Goal: Browse casually: Explore the website without a specific task or goal

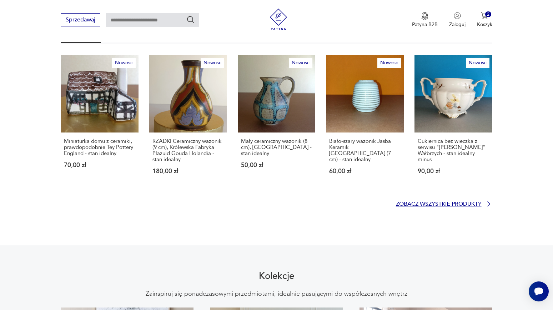
click at [405, 202] on p "Zobacz wszystkie produkty" at bounding box center [439, 204] width 86 height 5
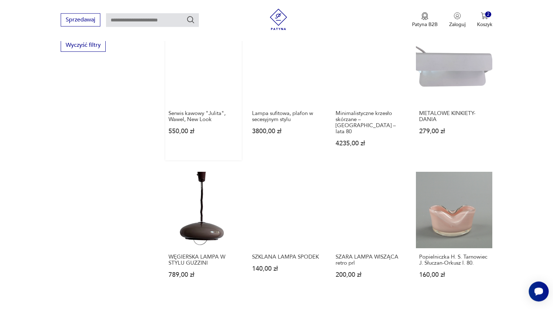
scroll to position [649, 0]
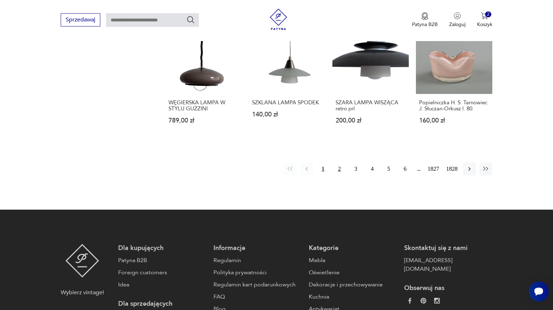
click at [340, 162] on button "2" at bounding box center [339, 168] width 13 height 13
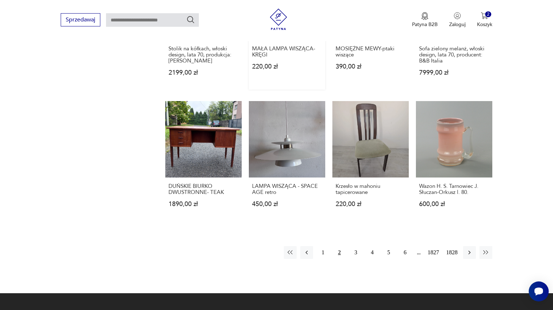
scroll to position [594, 0]
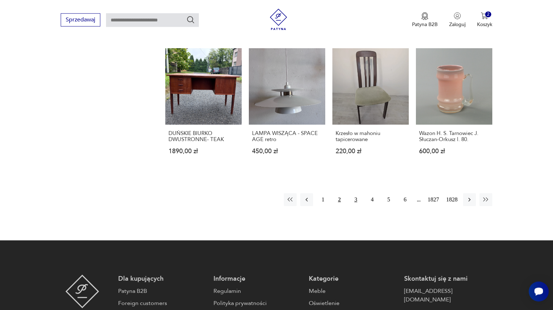
click at [351, 194] on button "3" at bounding box center [355, 199] width 13 height 13
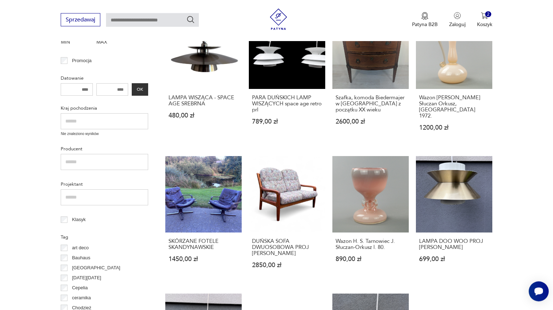
scroll to position [208, 0]
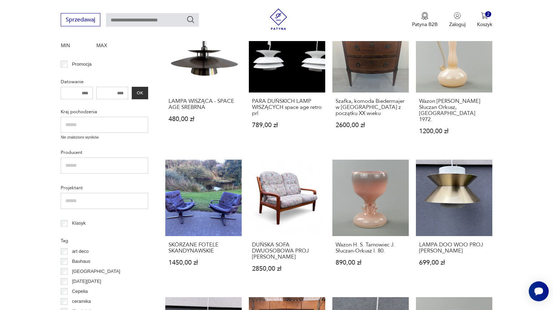
click at [97, 130] on input "text" at bounding box center [104, 125] width 87 height 16
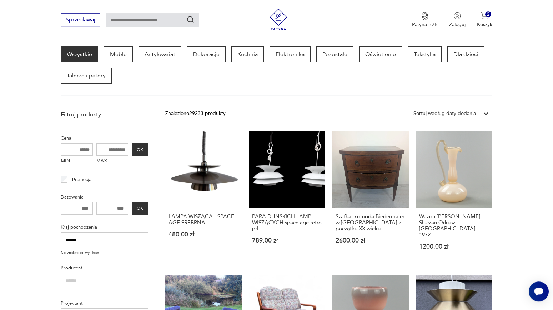
scroll to position [92, 0]
drag, startPoint x: 99, startPoint y: 238, endPoint x: -18, endPoint y: 235, distance: 116.7
click at [61, 235] on input "******" at bounding box center [104, 240] width 87 height 16
type input "*"
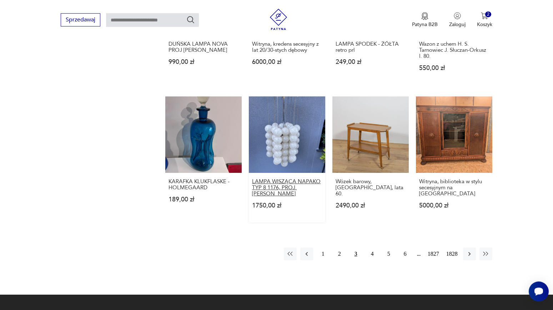
scroll to position [594, 0]
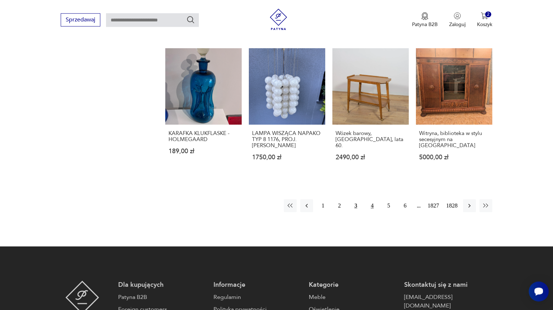
click at [372, 199] on button "4" at bounding box center [372, 205] width 13 height 13
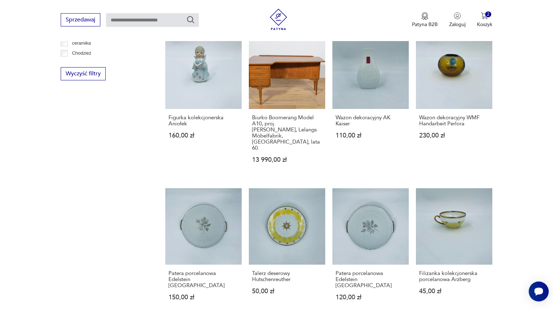
scroll to position [517, 0]
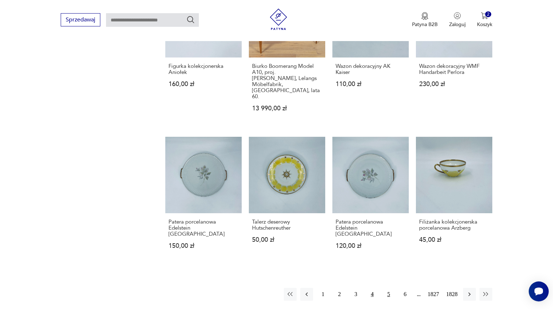
click at [392, 288] on button "5" at bounding box center [388, 294] width 13 height 13
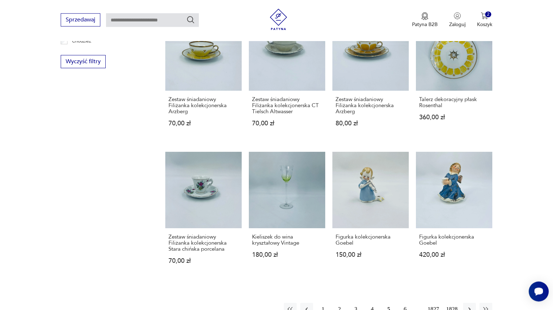
scroll to position [594, 0]
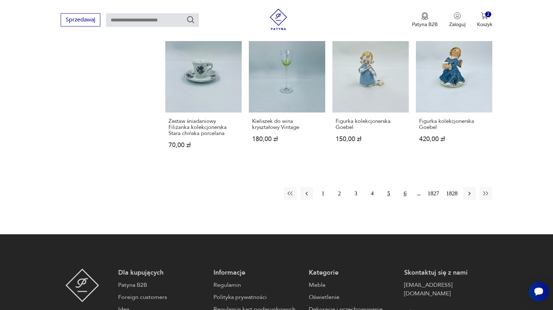
click at [405, 193] on button "6" at bounding box center [405, 193] width 13 height 13
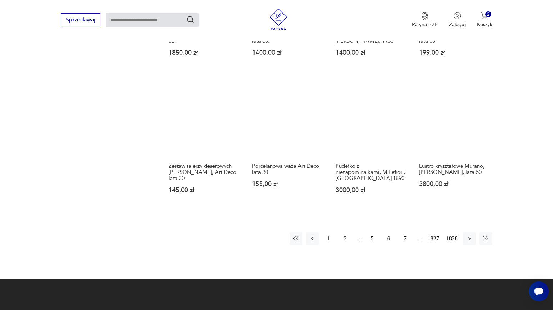
scroll to position [555, 0]
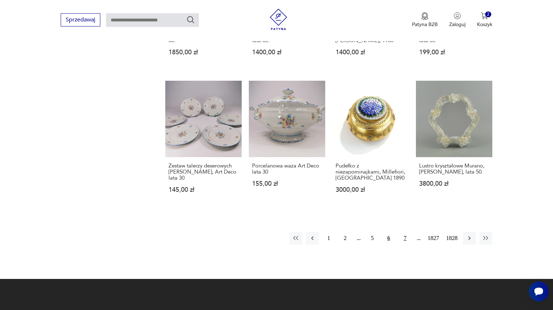
click at [405, 233] on button "7" at bounding box center [405, 238] width 13 height 13
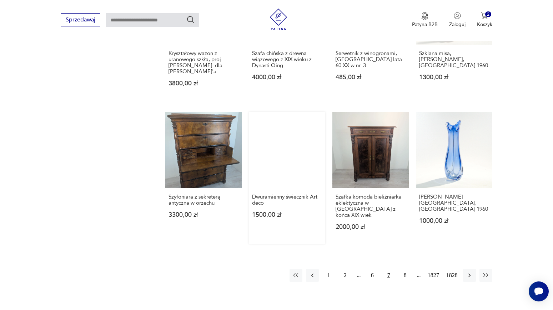
scroll to position [555, 0]
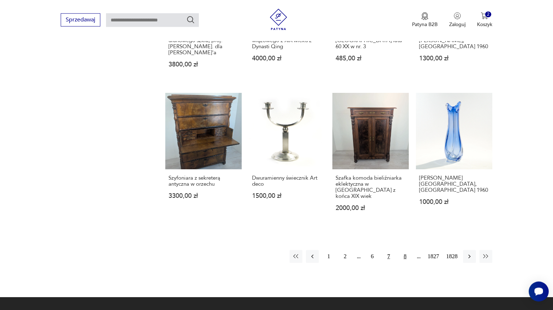
click at [405, 250] on button "8" at bounding box center [405, 256] width 13 height 13
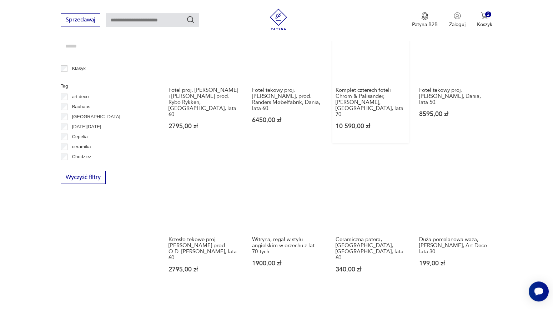
scroll to position [517, 0]
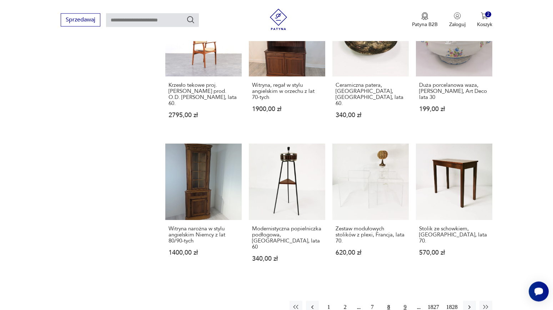
click at [402, 300] on button "9" at bounding box center [405, 306] width 13 height 13
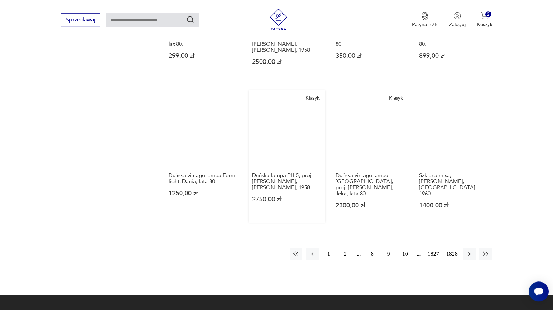
scroll to position [594, 0]
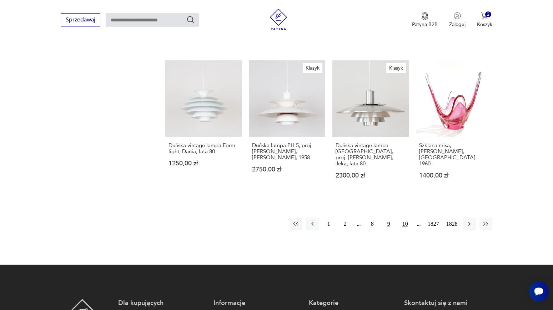
click at [409, 217] on button "10" at bounding box center [405, 223] width 13 height 13
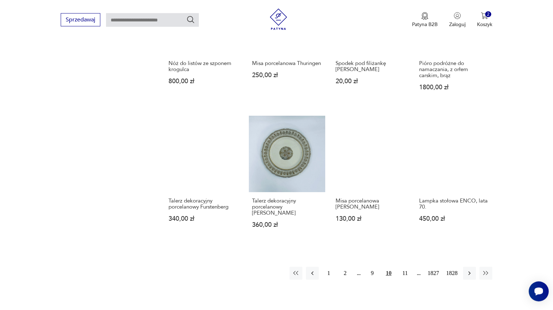
scroll to position [555, 0]
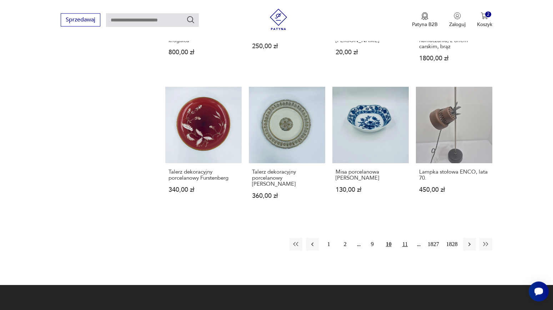
click at [406, 238] on button "11" at bounding box center [405, 244] width 13 height 13
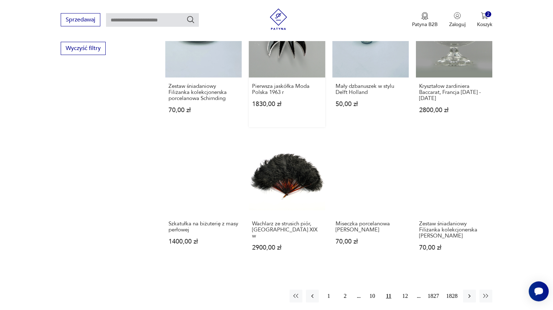
scroll to position [517, 0]
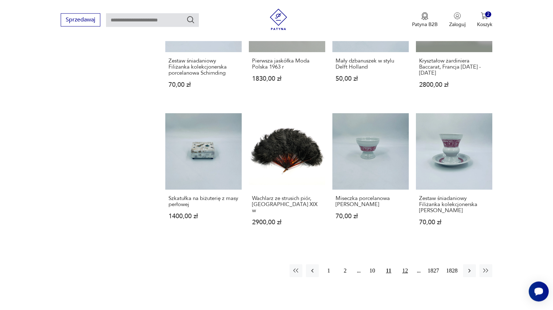
click at [403, 264] on button "12" at bounding box center [405, 270] width 13 height 13
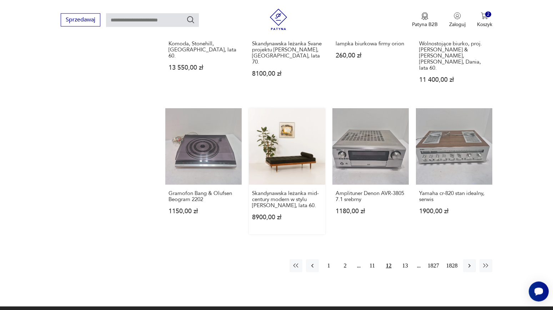
scroll to position [555, 0]
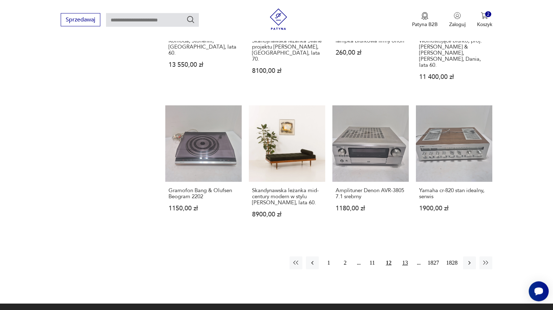
click at [403, 256] on button "13" at bounding box center [405, 262] width 13 height 13
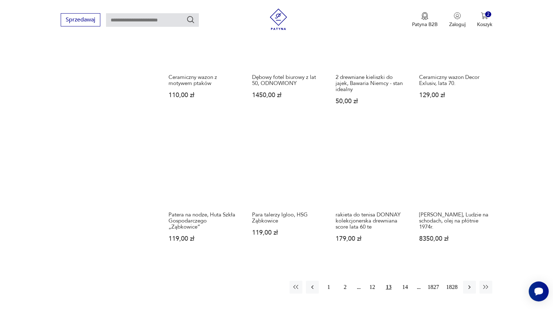
scroll to position [555, 0]
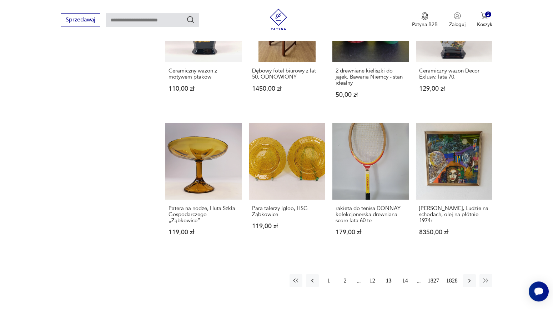
click at [406, 274] on button "14" at bounding box center [405, 280] width 13 height 13
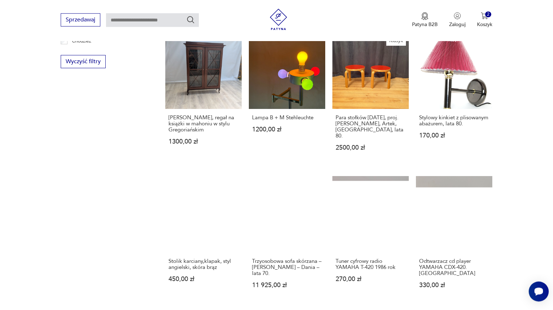
scroll to position [594, 0]
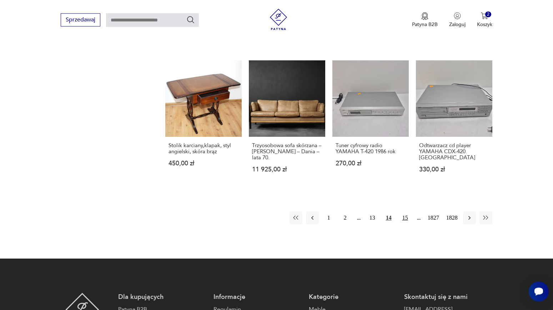
click at [407, 211] on button "15" at bounding box center [405, 217] width 13 height 13
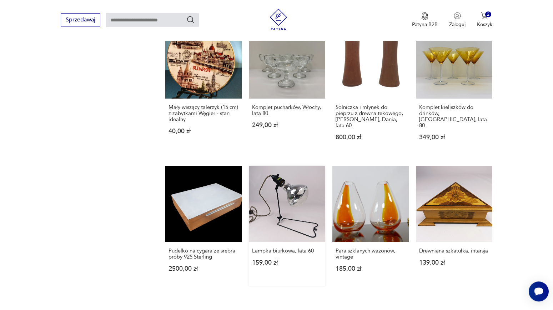
scroll to position [671, 0]
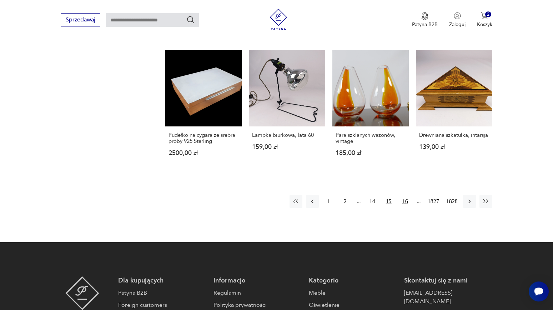
click at [403, 195] on button "16" at bounding box center [405, 201] width 13 height 13
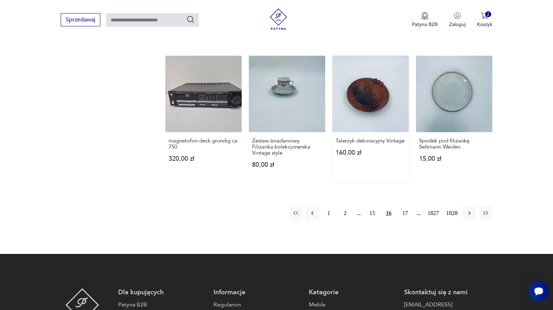
scroll to position [593, 0]
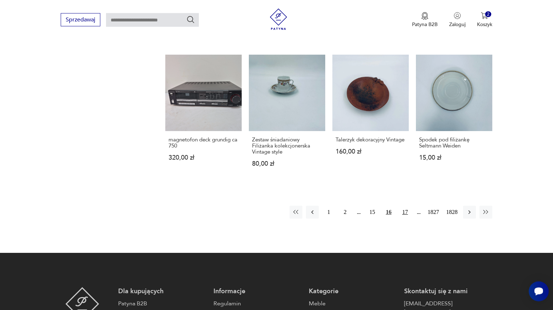
click at [405, 206] on button "17" at bounding box center [405, 212] width 13 height 13
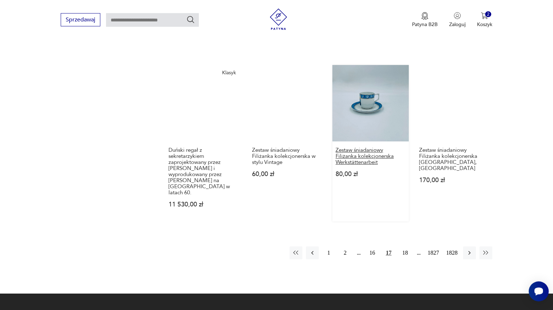
scroll to position [632, 0]
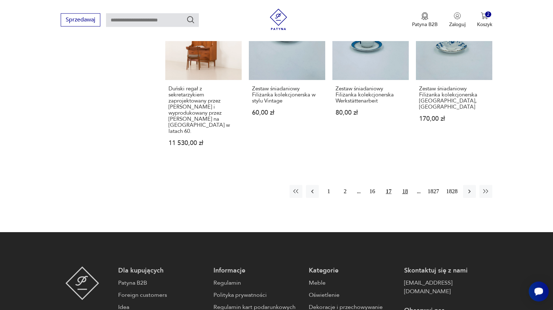
click at [404, 185] on button "18" at bounding box center [405, 191] width 13 height 13
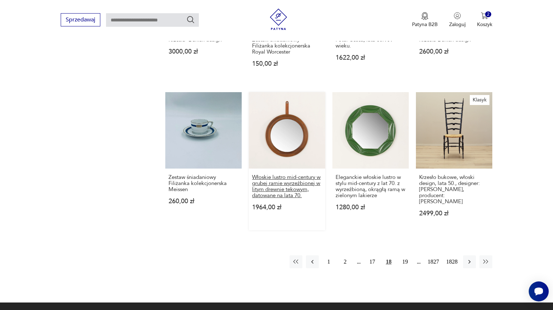
scroll to position [632, 0]
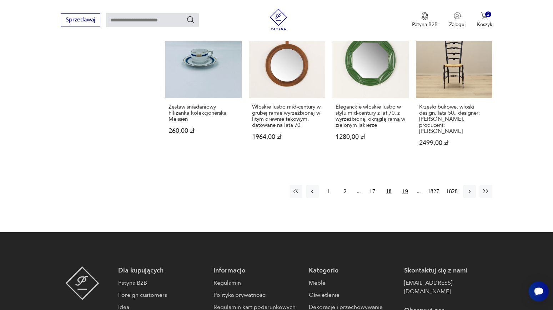
click at [405, 186] on button "19" at bounding box center [405, 191] width 13 height 13
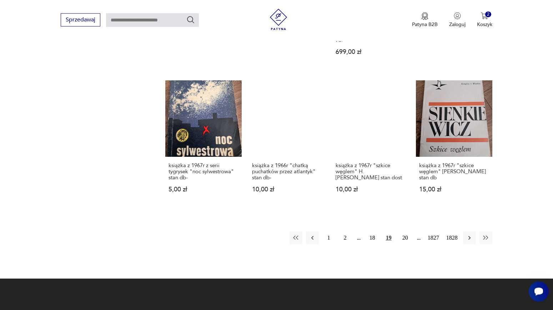
scroll to position [594, 0]
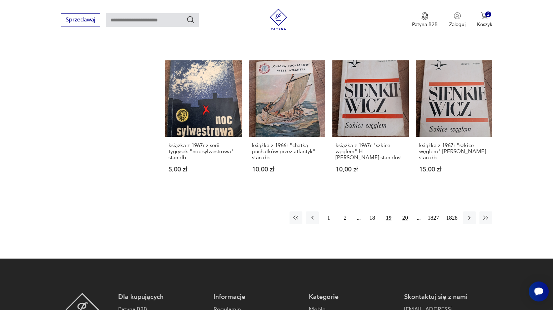
click at [406, 211] on button "20" at bounding box center [405, 217] width 13 height 13
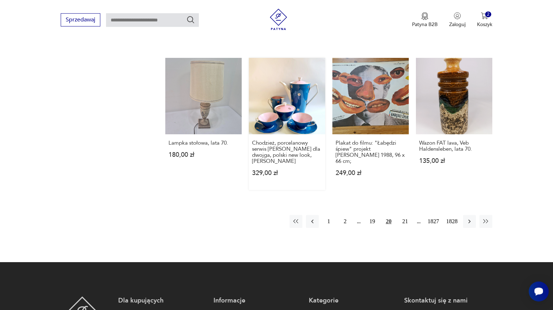
scroll to position [594, 0]
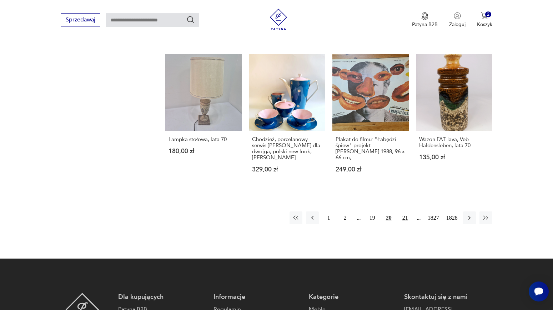
click at [402, 211] on button "21" at bounding box center [405, 217] width 13 height 13
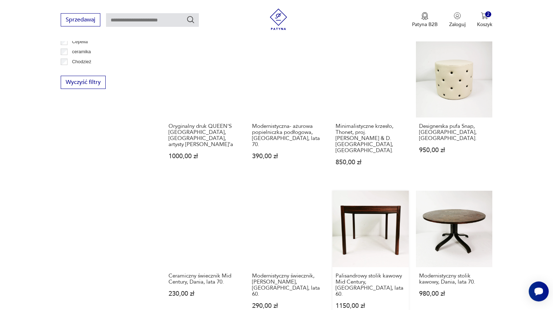
scroll to position [517, 0]
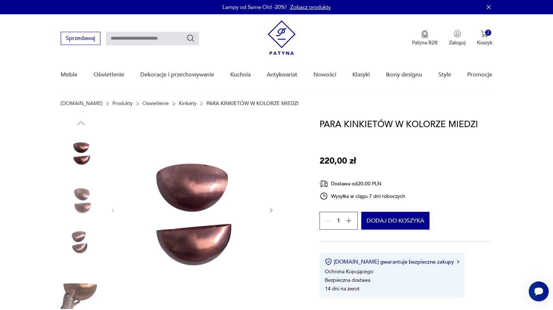
click at [273, 211] on icon "button" at bounding box center [271, 210] width 6 height 6
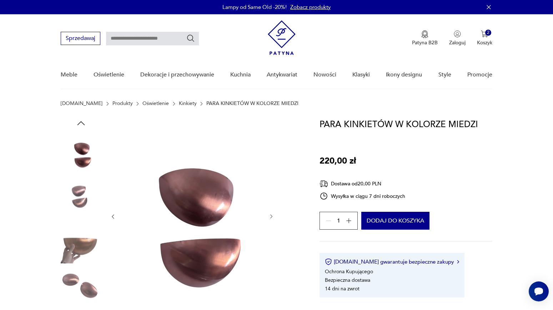
click at [273, 211] on div at bounding box center [192, 216] width 164 height 197
click at [271, 216] on icon "button" at bounding box center [271, 216] width 6 height 6
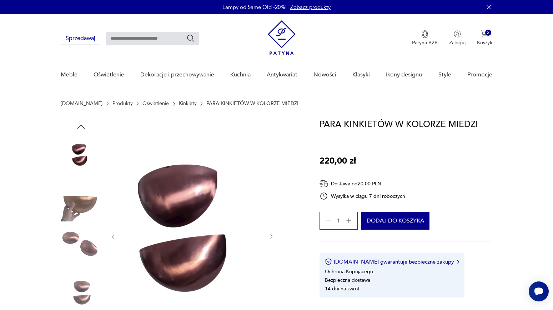
click at [270, 236] on icon "button" at bounding box center [271, 236] width 6 height 6
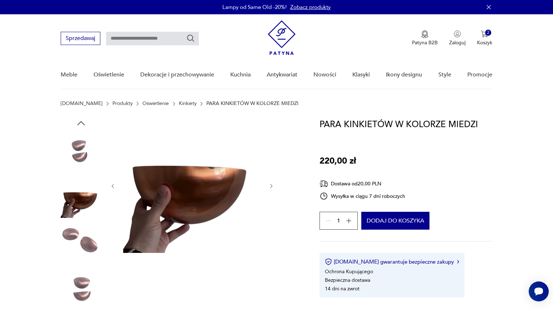
click at [270, 185] on icon "button" at bounding box center [271, 186] width 6 height 6
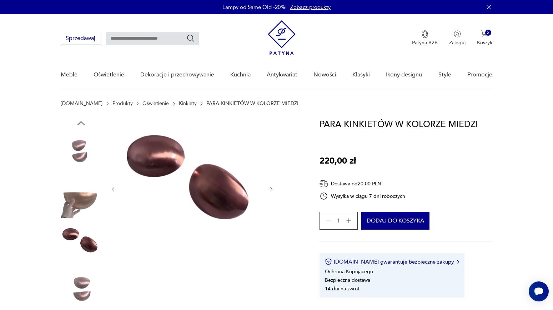
click at [270, 189] on icon "button" at bounding box center [271, 189] width 6 height 6
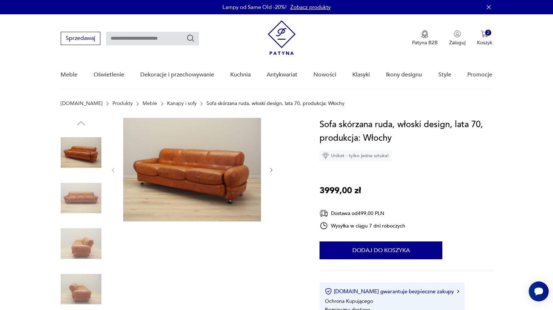
click at [272, 171] on icon "button" at bounding box center [271, 170] width 2 height 4
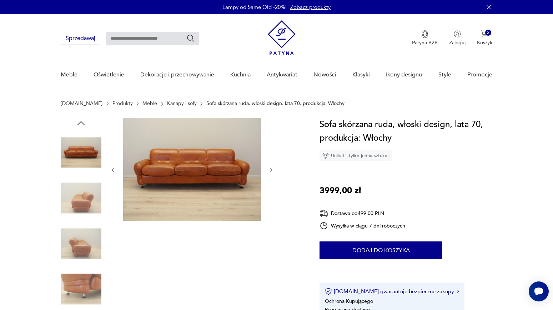
click at [272, 171] on icon "button" at bounding box center [271, 170] width 2 height 4
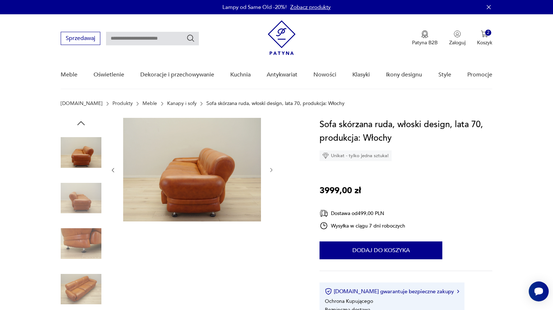
click at [272, 171] on icon "button" at bounding box center [271, 170] width 2 height 4
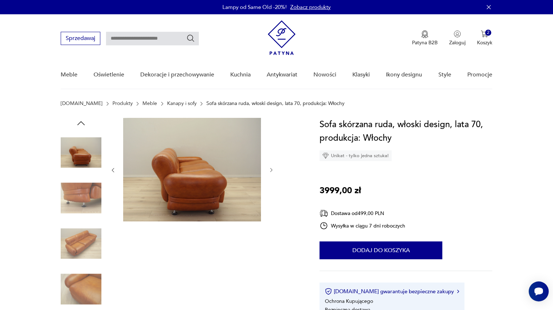
click at [272, 171] on icon "button" at bounding box center [271, 170] width 2 height 4
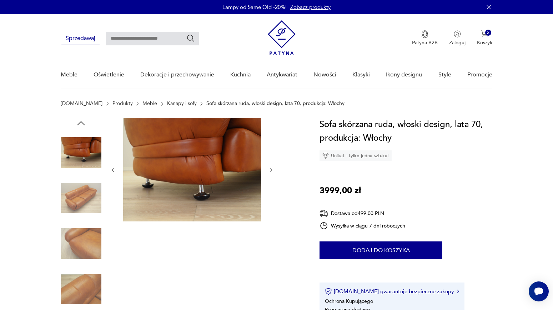
click at [272, 171] on icon "button" at bounding box center [271, 170] width 2 height 4
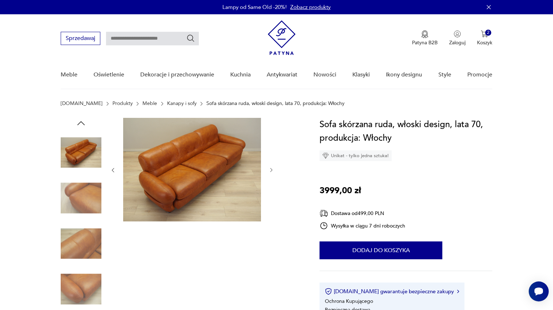
click at [272, 171] on icon "button" at bounding box center [271, 170] width 2 height 4
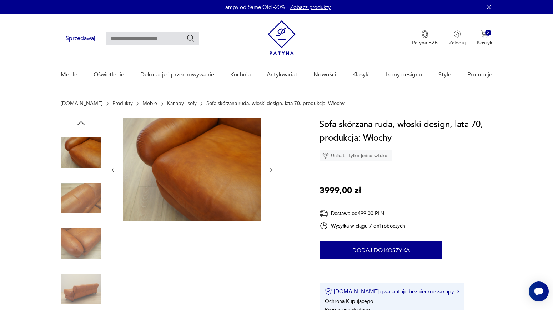
click at [272, 171] on icon "button" at bounding box center [271, 170] width 2 height 4
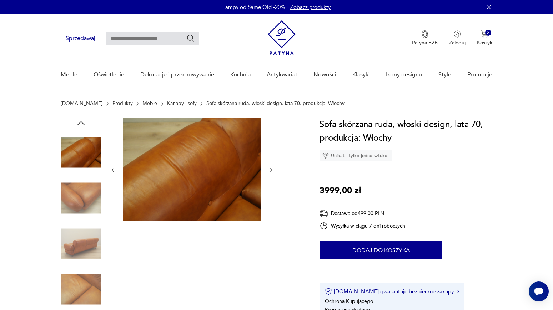
click at [272, 171] on icon "button" at bounding box center [271, 170] width 2 height 4
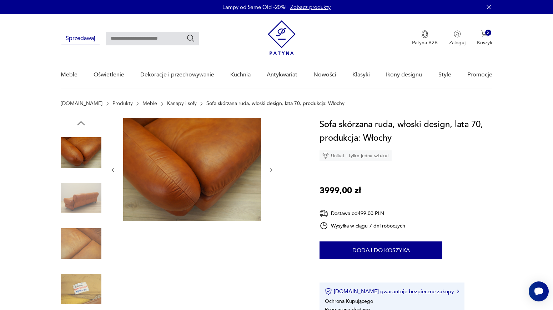
click at [272, 171] on icon "button" at bounding box center [271, 170] width 2 height 4
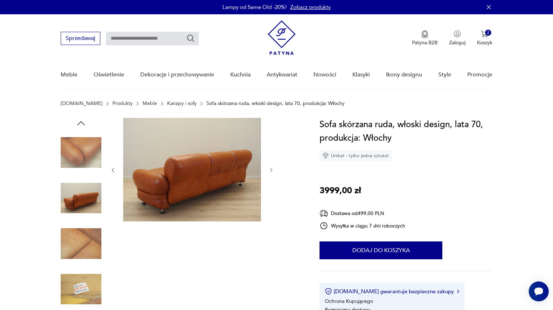
click at [272, 171] on icon "button" at bounding box center [271, 170] width 2 height 4
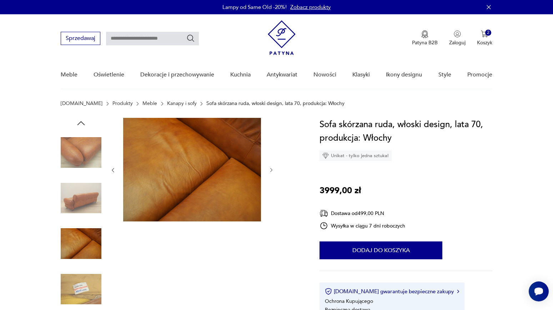
click at [272, 171] on icon "button" at bounding box center [271, 170] width 2 height 4
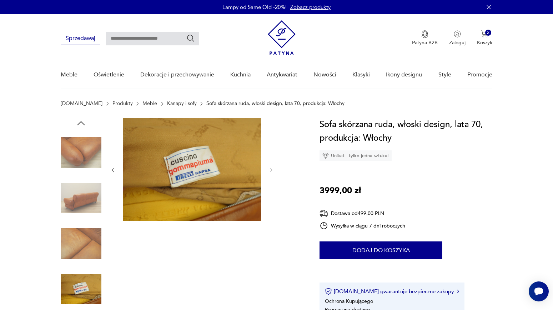
click at [82, 121] on icon "button" at bounding box center [81, 123] width 11 height 11
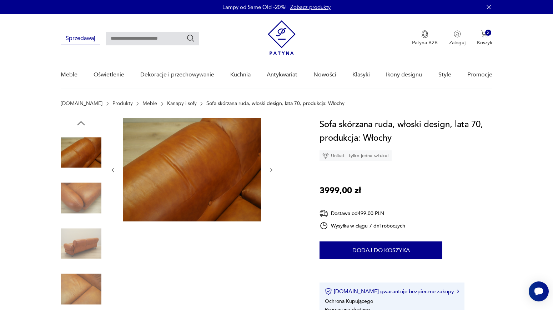
click at [82, 121] on icon "button" at bounding box center [81, 123] width 11 height 11
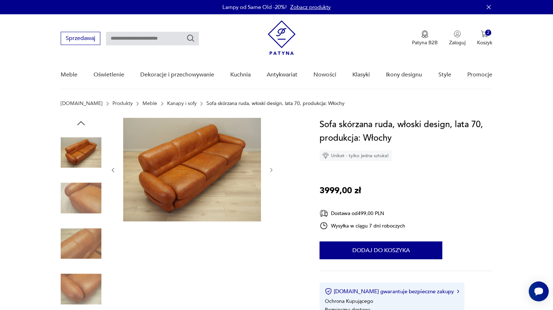
click at [82, 121] on icon "button" at bounding box center [81, 123] width 11 height 11
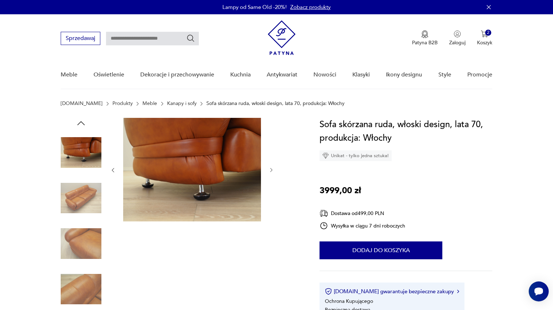
click at [82, 121] on icon "button" at bounding box center [81, 123] width 11 height 11
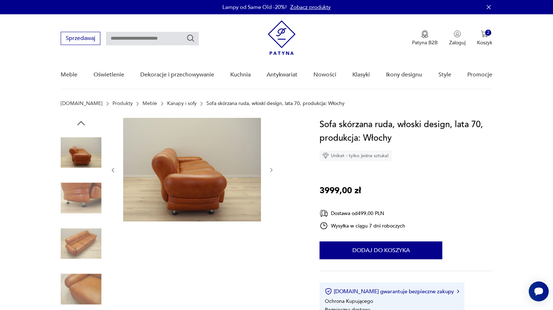
click at [81, 120] on icon "button" at bounding box center [81, 123] width 11 height 11
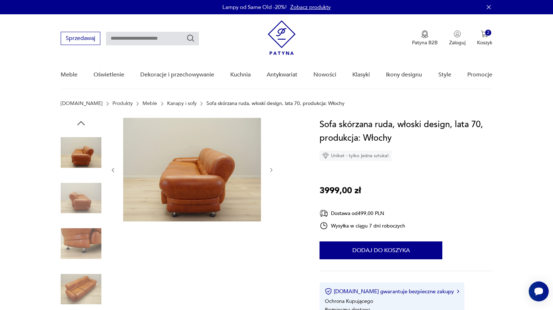
click at [81, 120] on icon "button" at bounding box center [81, 123] width 11 height 11
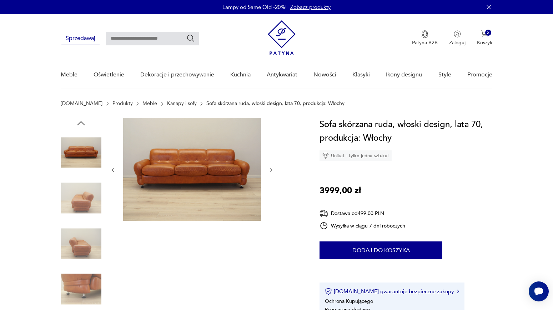
click at [81, 120] on icon "button" at bounding box center [81, 123] width 11 height 11
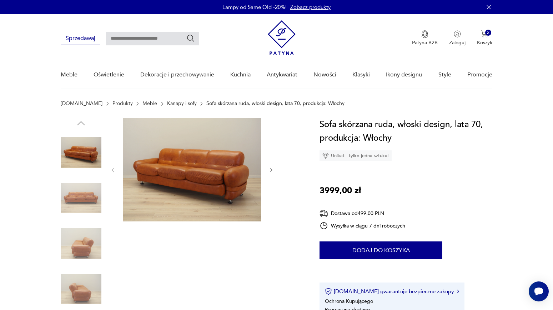
click at [75, 152] on img at bounding box center [81, 152] width 41 height 41
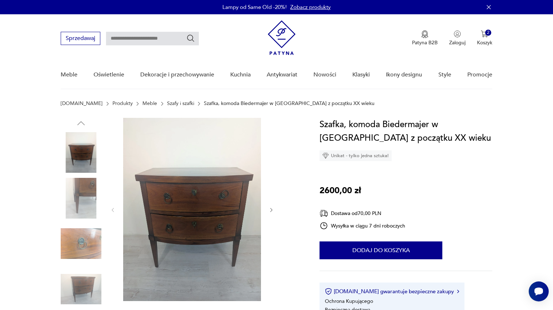
click at [273, 208] on icon "button" at bounding box center [271, 210] width 6 height 6
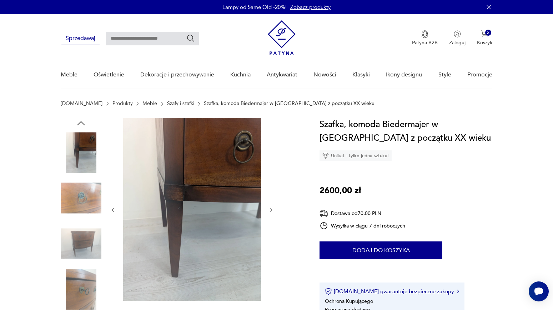
click at [273, 208] on icon "button" at bounding box center [271, 210] width 6 height 6
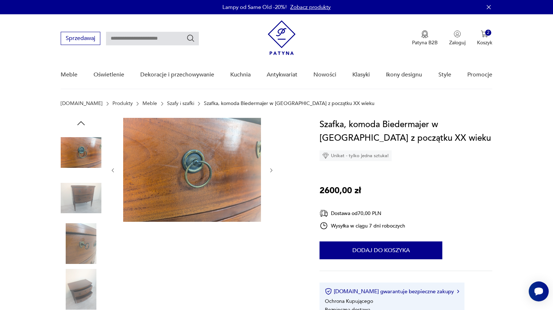
click at [270, 169] on icon "button" at bounding box center [271, 170] width 6 height 6
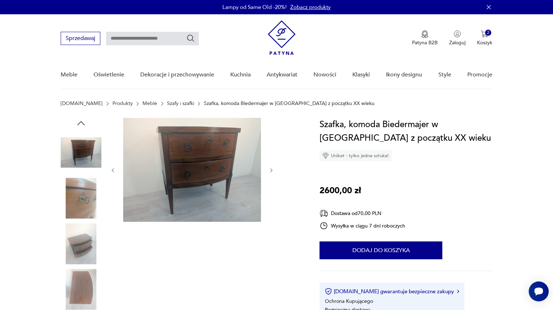
click at [270, 169] on icon "button" at bounding box center [271, 170] width 6 height 6
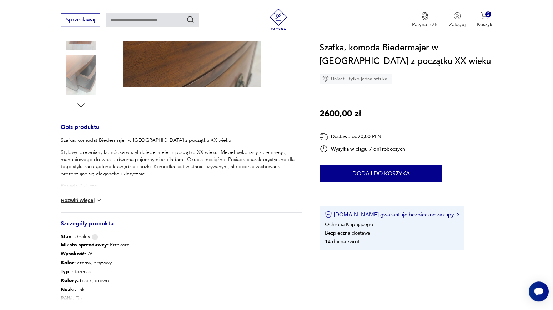
scroll to position [270, 0]
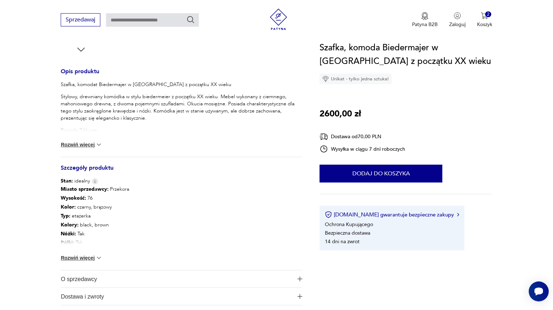
click at [96, 258] on button "Rozwiń więcej" at bounding box center [81, 257] width 41 height 7
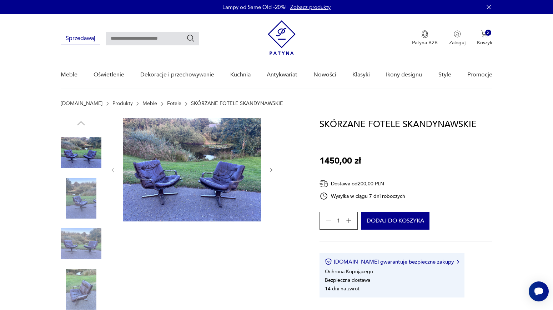
click at [273, 169] on icon "button" at bounding box center [271, 170] width 6 height 6
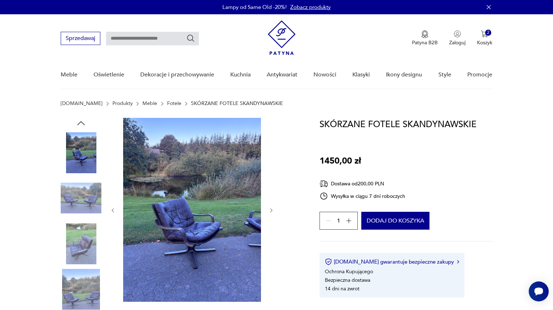
click at [271, 209] on icon "button" at bounding box center [271, 210] width 2 height 4
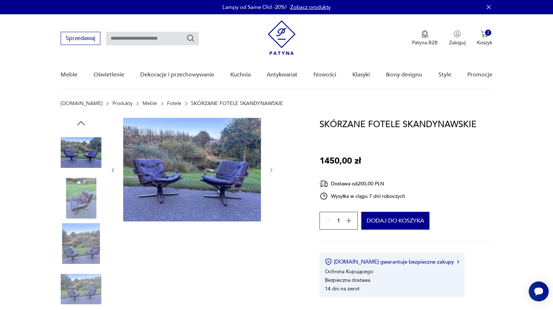
click at [268, 167] on div at bounding box center [192, 170] width 164 height 105
click at [271, 168] on icon "button" at bounding box center [271, 170] width 6 height 6
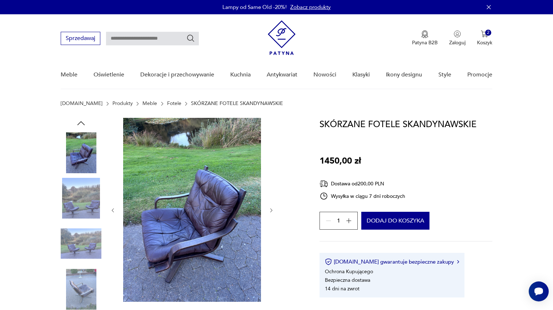
click at [272, 211] on icon "button" at bounding box center [271, 210] width 6 height 6
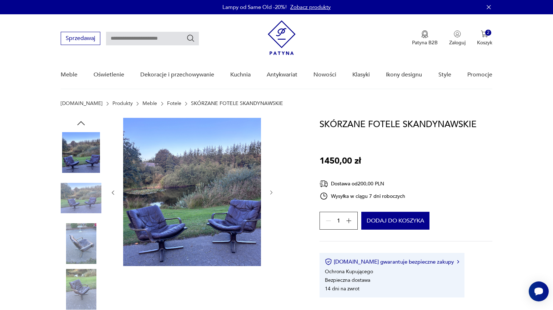
click at [272, 194] on icon "button" at bounding box center [271, 192] width 6 height 6
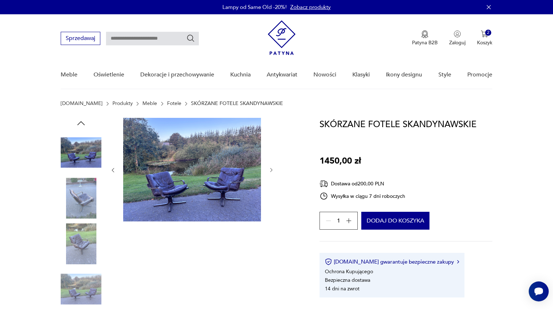
click at [270, 169] on icon "button" at bounding box center [271, 170] width 6 height 6
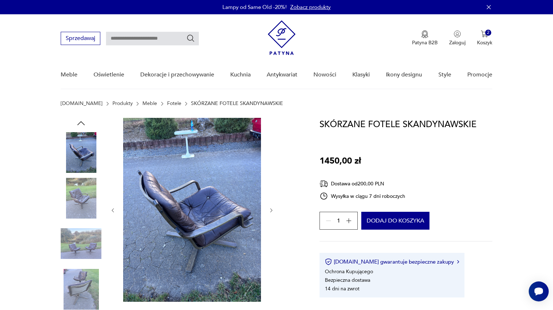
click at [270, 212] on icon "button" at bounding box center [271, 210] width 2 height 4
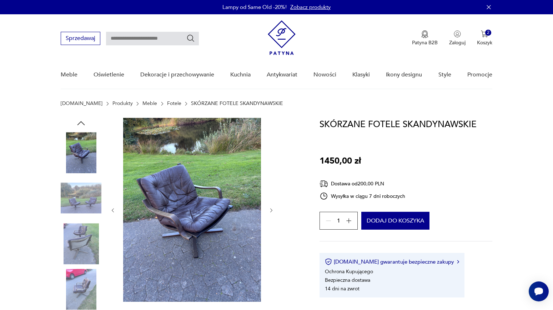
click at [270, 209] on icon "button" at bounding box center [271, 210] width 6 height 6
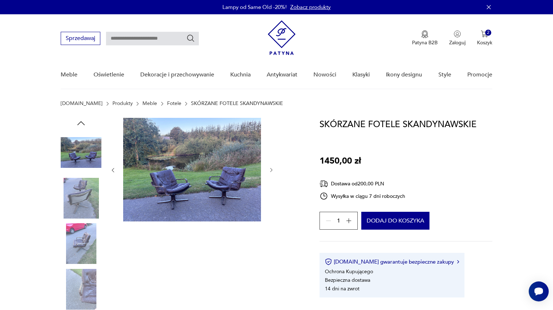
click at [268, 170] on div at bounding box center [192, 170] width 164 height 105
click at [270, 170] on icon "button" at bounding box center [271, 170] width 6 height 6
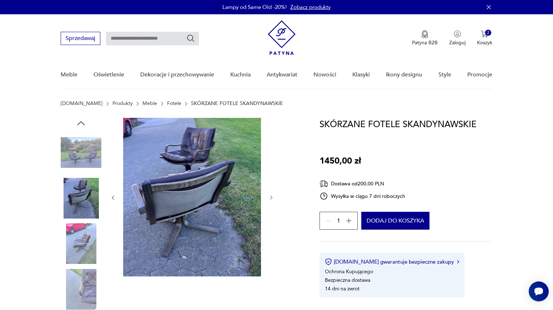
click at [273, 196] on icon "button" at bounding box center [271, 197] width 6 height 6
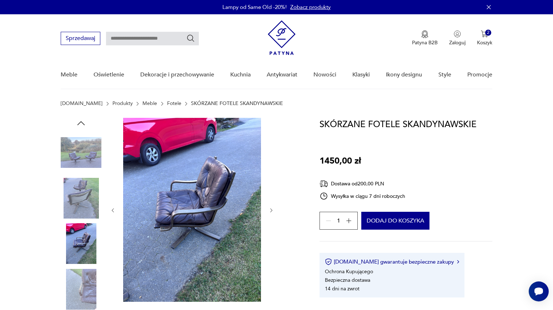
click at [271, 210] on icon "button" at bounding box center [271, 210] width 6 height 6
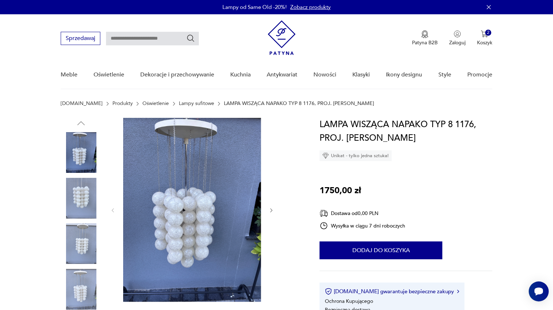
click at [272, 209] on icon "button" at bounding box center [271, 210] width 6 height 6
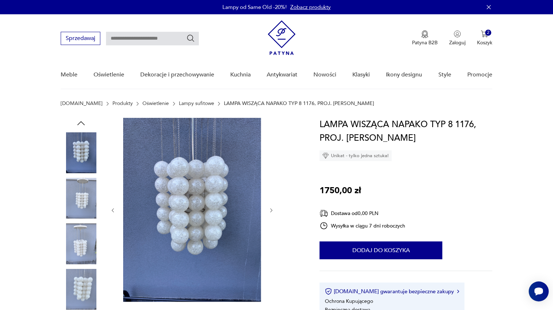
click at [272, 209] on icon "button" at bounding box center [271, 210] width 6 height 6
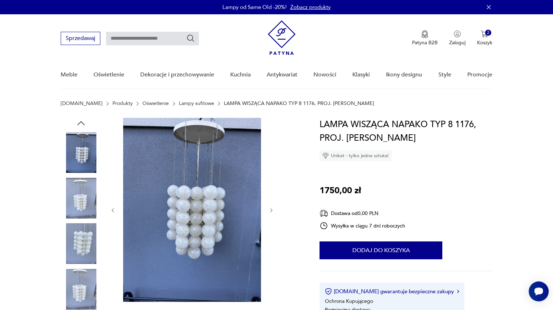
click at [272, 209] on icon "button" at bounding box center [271, 210] width 6 height 6
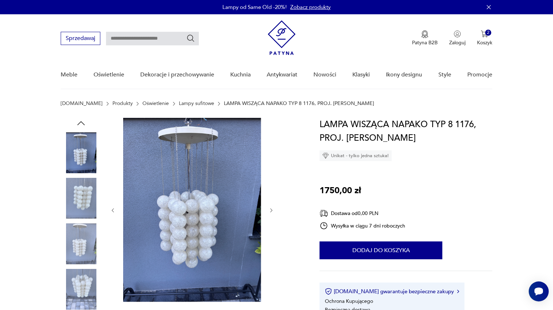
click at [272, 209] on icon "button" at bounding box center [271, 210] width 6 height 6
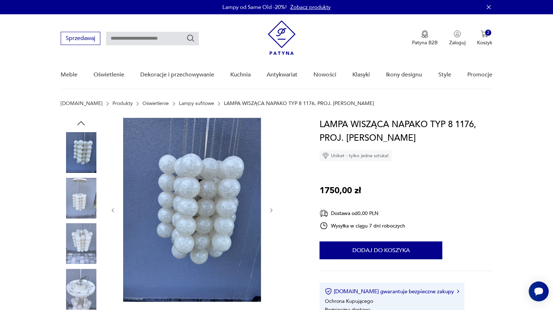
click at [272, 209] on icon "button" at bounding box center [271, 210] width 6 height 6
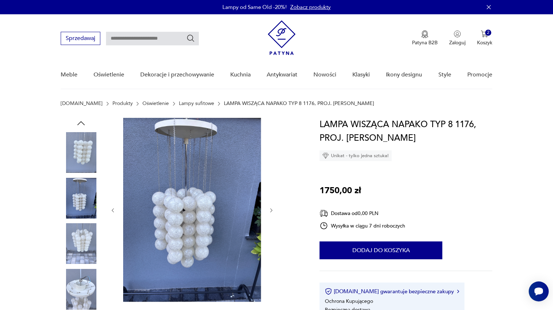
click at [272, 209] on icon "button" at bounding box center [271, 210] width 6 height 6
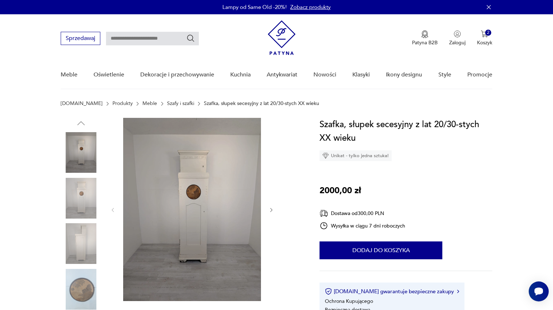
click at [272, 213] on button "button" at bounding box center [271, 209] width 6 height 7
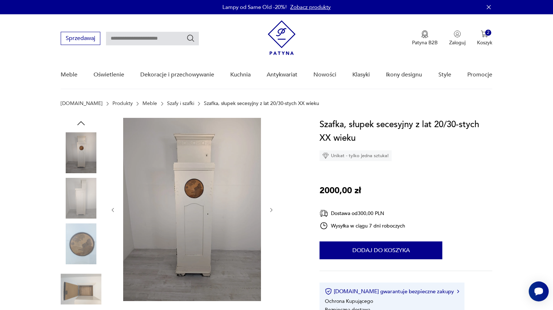
click at [272, 213] on button "button" at bounding box center [271, 209] width 6 height 7
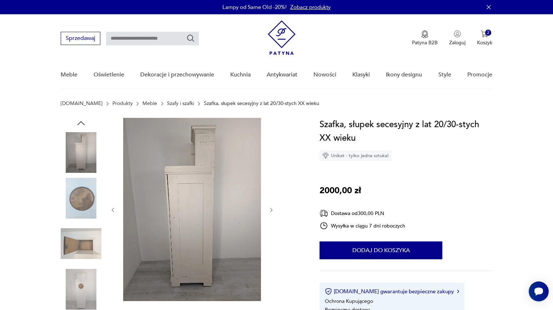
click at [272, 213] on button "button" at bounding box center [271, 209] width 6 height 7
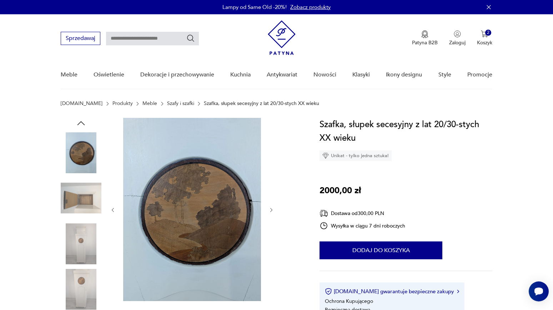
click at [272, 213] on button "button" at bounding box center [271, 209] width 6 height 7
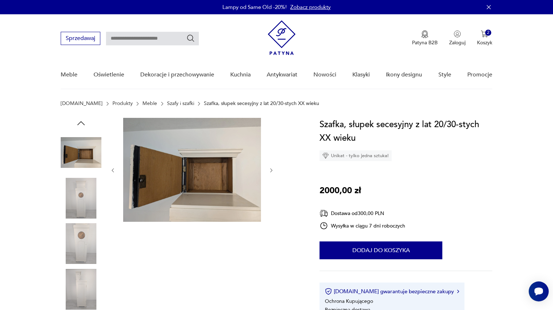
click at [271, 171] on icon "button" at bounding box center [271, 170] width 6 height 6
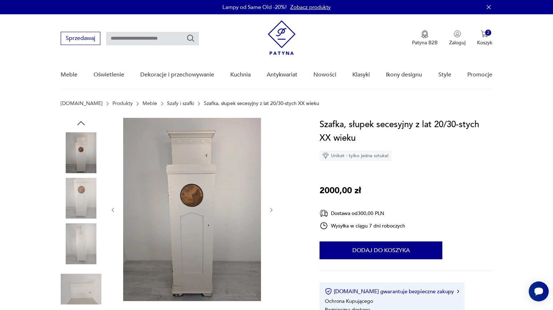
click at [270, 212] on icon "button" at bounding box center [271, 210] width 2 height 4
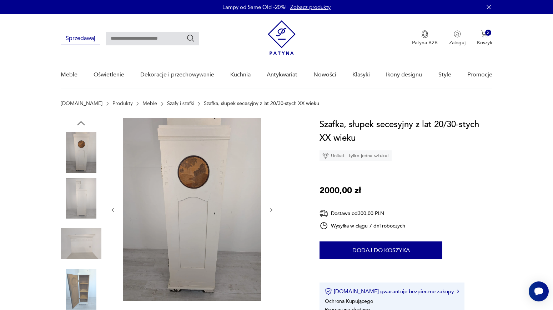
click at [271, 208] on icon "button" at bounding box center [271, 210] width 6 height 6
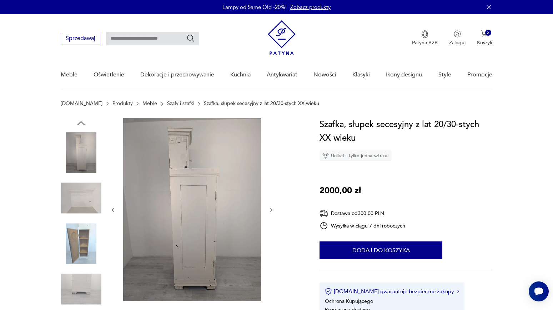
click at [271, 208] on icon "button" at bounding box center [271, 210] width 6 height 6
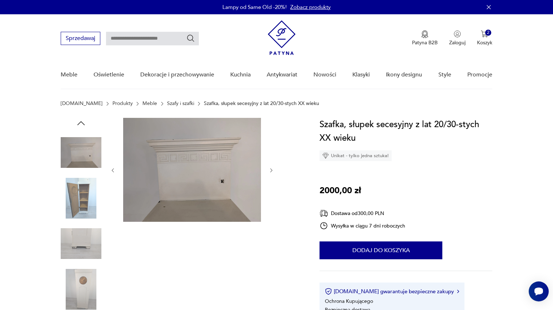
click at [270, 170] on icon "button" at bounding box center [271, 170] width 6 height 6
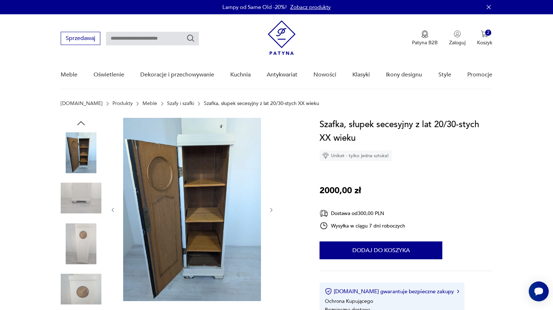
click at [269, 206] on div at bounding box center [192, 210] width 164 height 184
click at [271, 208] on icon "button" at bounding box center [271, 210] width 6 height 6
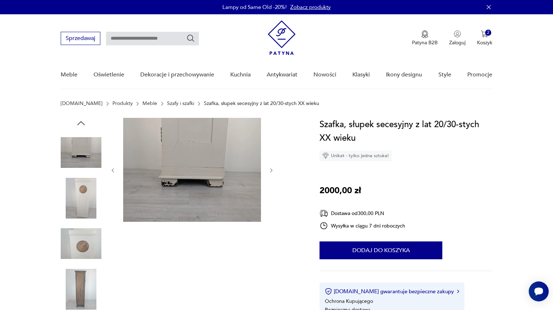
click at [270, 171] on icon "button" at bounding box center [271, 170] width 6 height 6
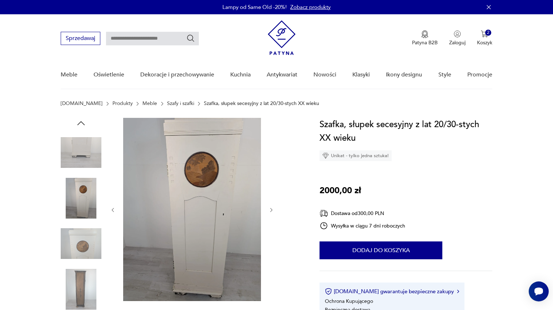
click at [272, 212] on icon "button" at bounding box center [271, 210] width 6 height 6
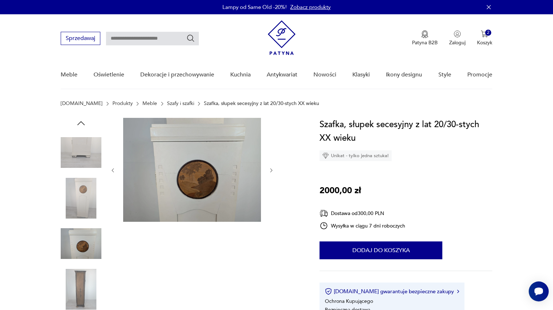
click at [272, 168] on icon "button" at bounding box center [271, 170] width 6 height 6
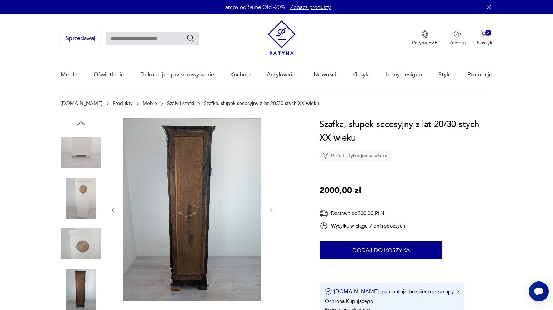
click at [85, 124] on icon "button" at bounding box center [81, 123] width 11 height 11
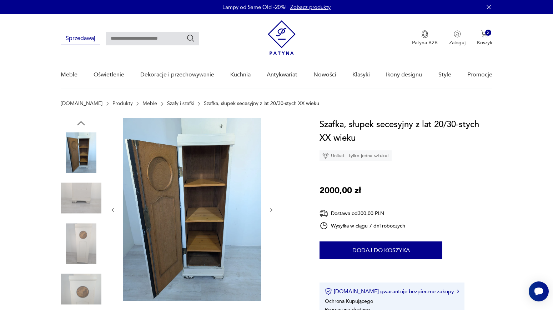
click at [85, 124] on icon "button" at bounding box center [81, 123] width 11 height 11
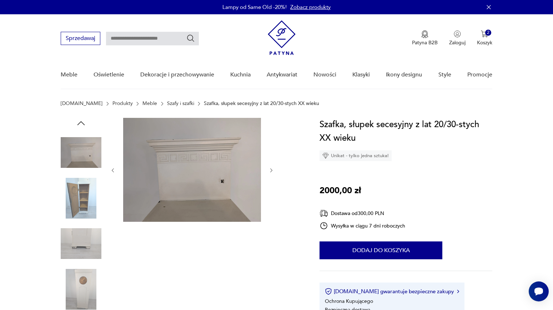
click at [85, 124] on icon "button" at bounding box center [81, 123] width 11 height 11
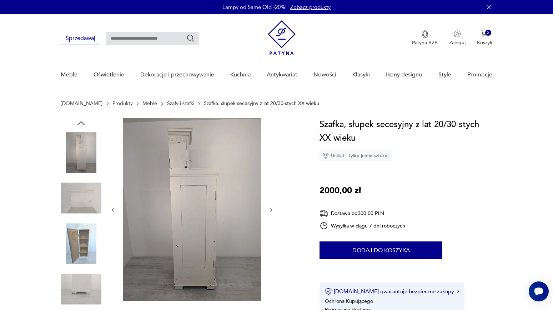
click at [85, 124] on icon "button" at bounding box center [81, 123] width 11 height 11
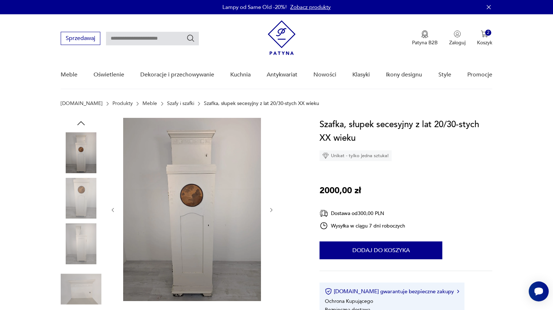
click at [85, 124] on icon "button" at bounding box center [81, 123] width 11 height 11
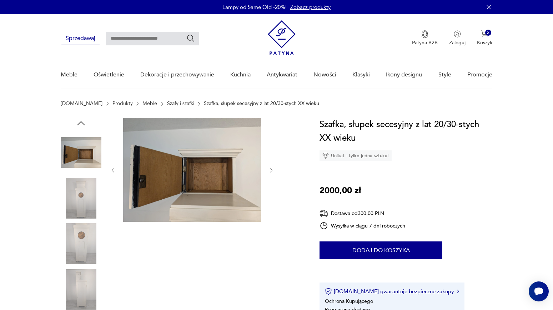
click at [85, 124] on icon "button" at bounding box center [81, 123] width 11 height 11
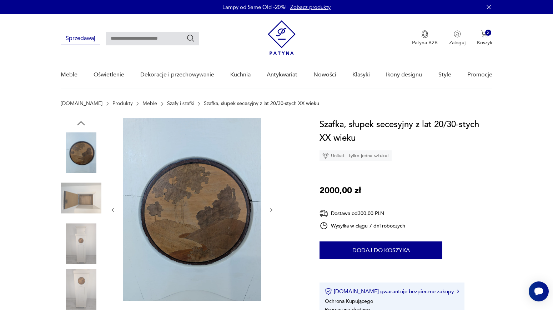
click at [85, 124] on icon "button" at bounding box center [81, 123] width 11 height 11
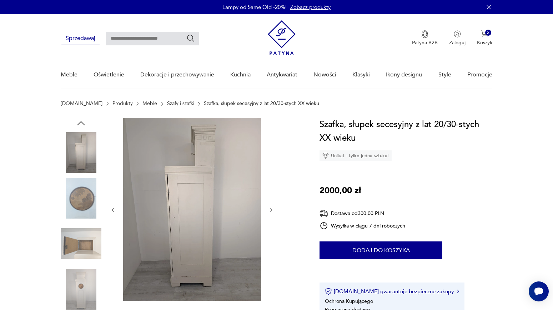
click at [85, 124] on icon "button" at bounding box center [81, 123] width 11 height 11
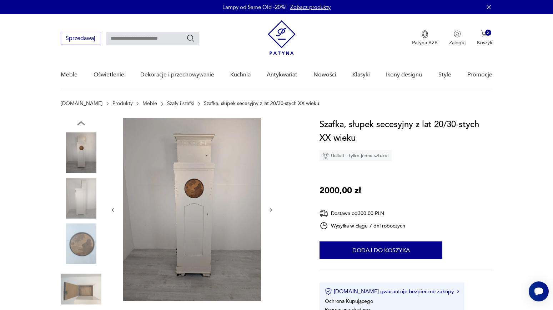
click at [85, 124] on icon "button" at bounding box center [81, 123] width 11 height 11
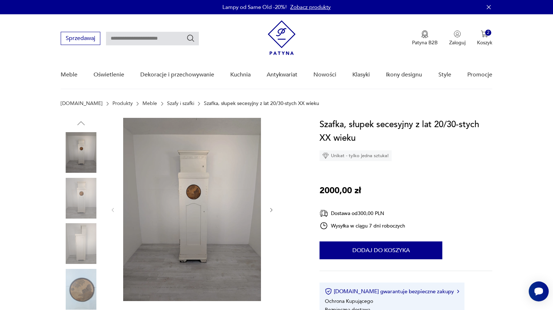
click at [89, 145] on img at bounding box center [81, 152] width 41 height 41
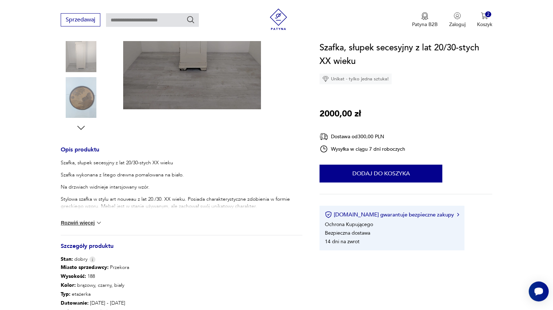
scroll to position [193, 0]
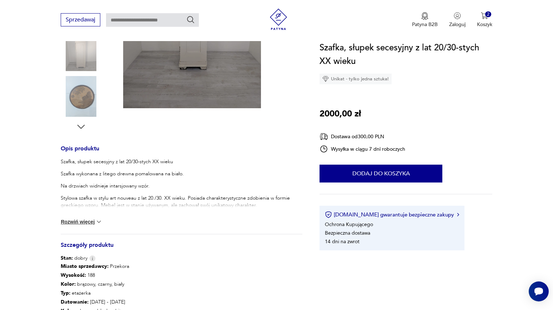
click at [76, 221] on button "Rozwiń więcej" at bounding box center [81, 221] width 41 height 7
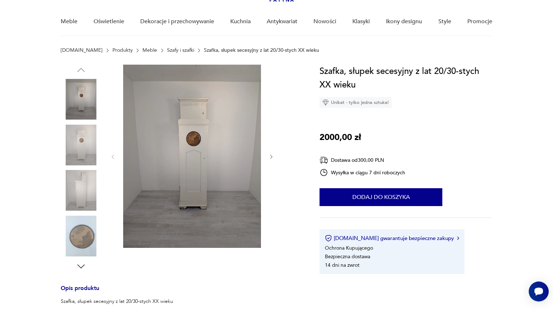
scroll to position [39, 0]
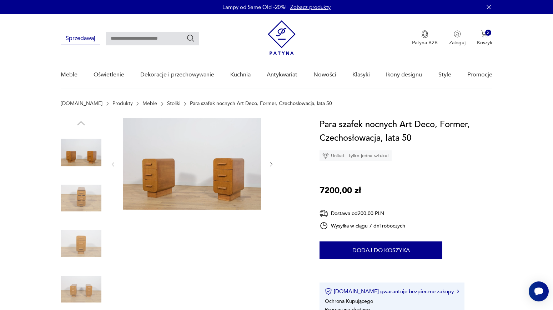
click at [274, 163] on icon "button" at bounding box center [271, 164] width 6 height 6
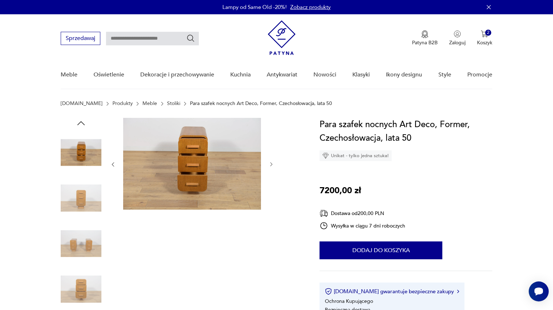
click at [274, 164] on icon "button" at bounding box center [271, 164] width 6 height 6
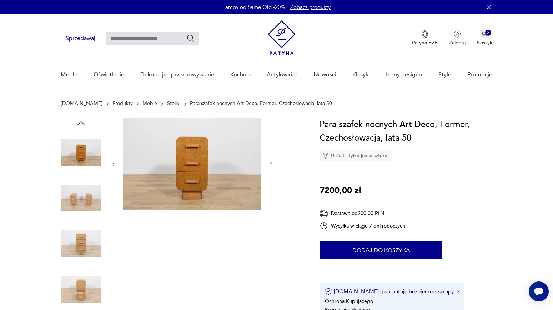
click at [274, 164] on icon "button" at bounding box center [271, 164] width 6 height 6
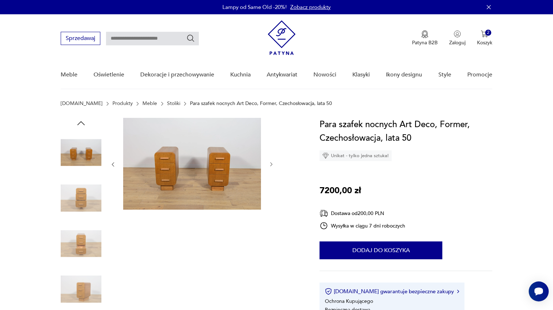
click at [274, 164] on icon "button" at bounding box center [271, 164] width 6 height 6
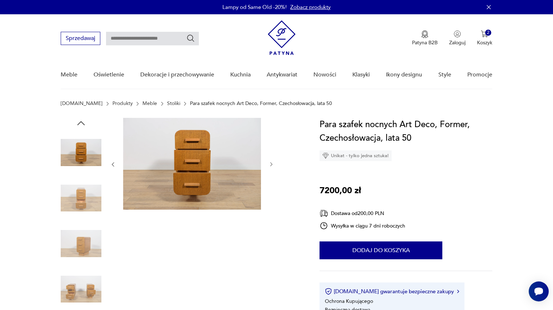
click at [274, 164] on icon "button" at bounding box center [271, 164] width 6 height 6
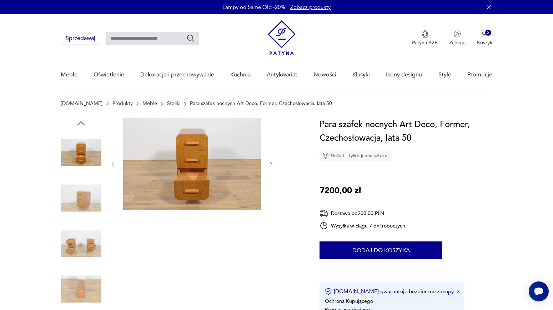
click at [274, 164] on icon "button" at bounding box center [271, 164] width 6 height 6
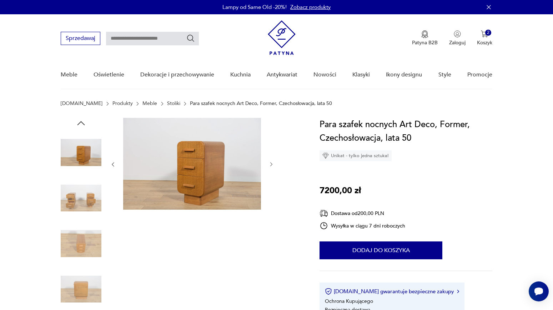
click at [274, 164] on icon "button" at bounding box center [271, 164] width 6 height 6
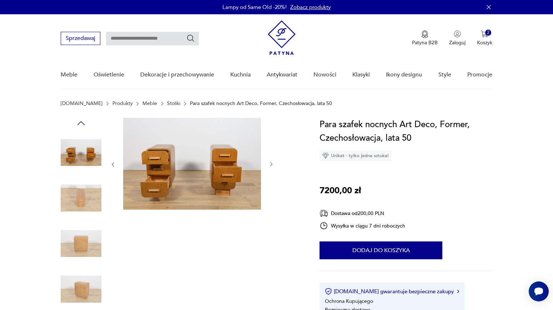
click at [274, 164] on icon "button" at bounding box center [271, 164] width 6 height 6
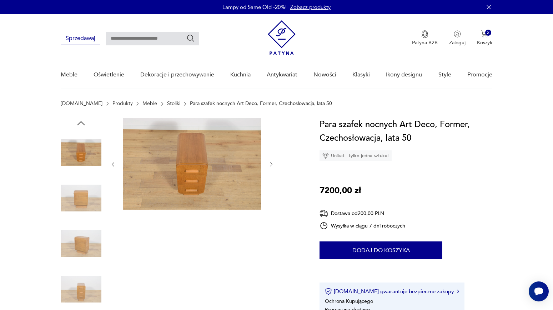
click at [274, 164] on icon "button" at bounding box center [271, 164] width 6 height 6
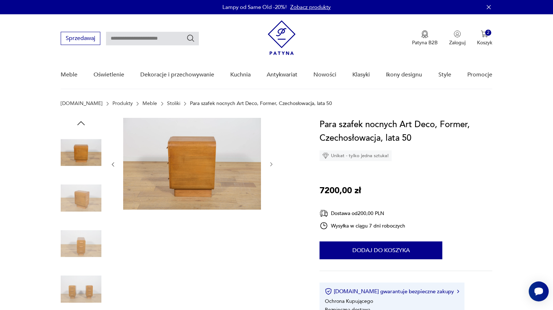
click at [274, 164] on icon "button" at bounding box center [271, 164] width 6 height 6
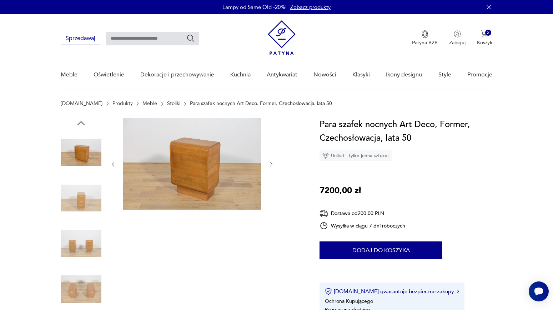
click at [274, 164] on icon "button" at bounding box center [271, 164] width 6 height 6
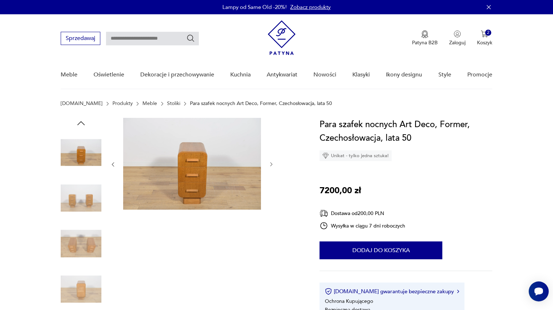
click at [274, 164] on icon "button" at bounding box center [271, 164] width 6 height 6
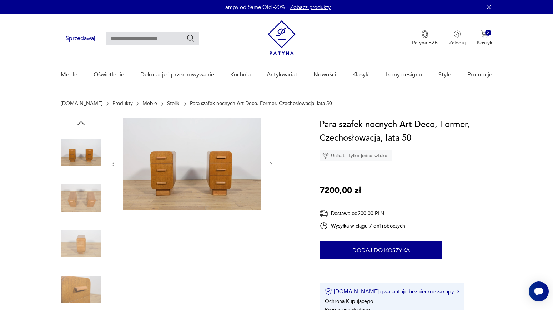
click at [274, 164] on icon "button" at bounding box center [271, 164] width 6 height 6
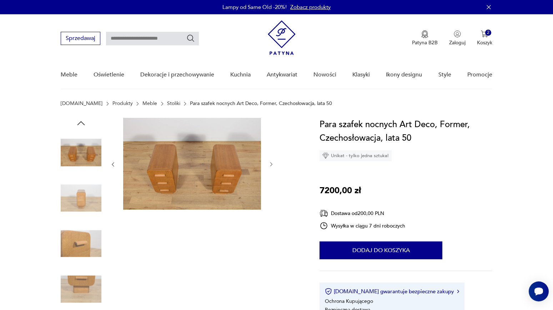
click at [274, 164] on icon "button" at bounding box center [271, 164] width 6 height 6
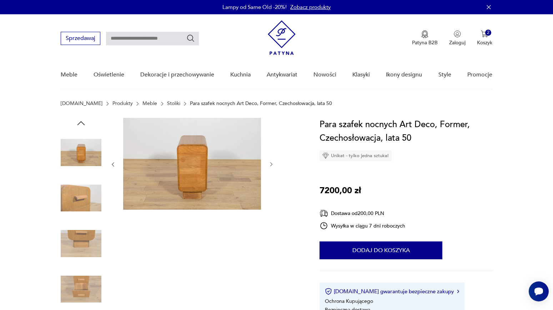
click at [274, 164] on icon "button" at bounding box center [271, 164] width 6 height 6
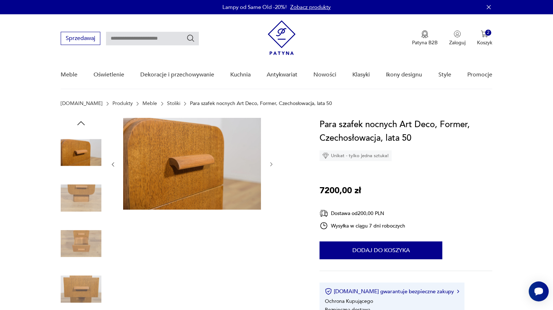
click at [274, 164] on icon "button" at bounding box center [271, 164] width 6 height 6
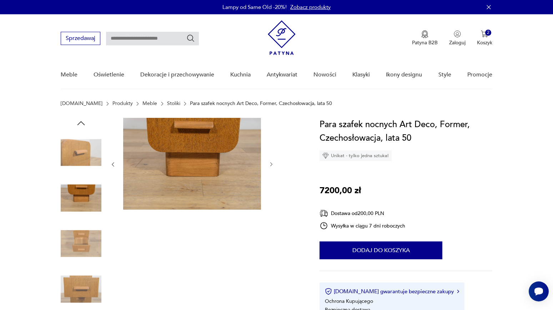
click at [274, 164] on icon "button" at bounding box center [271, 164] width 6 height 6
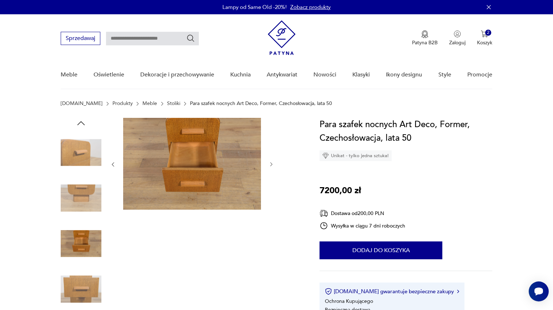
click at [274, 164] on icon "button" at bounding box center [271, 164] width 6 height 6
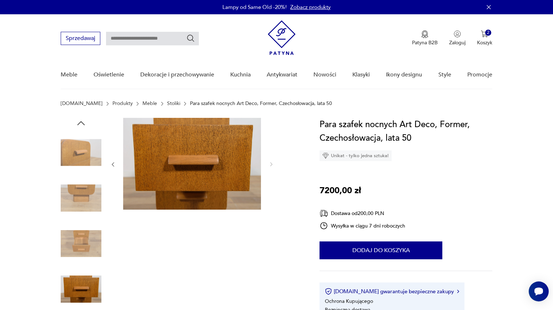
click at [96, 165] on img at bounding box center [81, 152] width 41 height 41
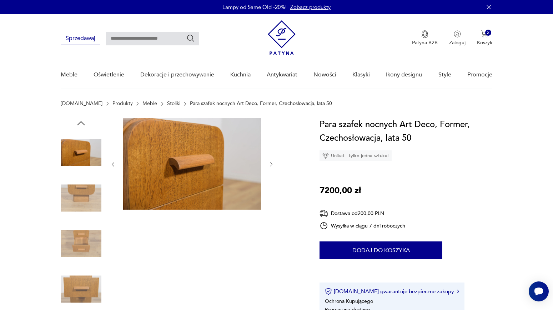
click at [79, 121] on icon "button" at bounding box center [81, 123] width 11 height 11
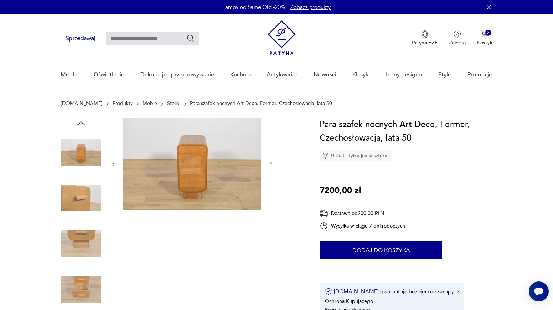
click at [79, 121] on icon "button" at bounding box center [81, 123] width 11 height 11
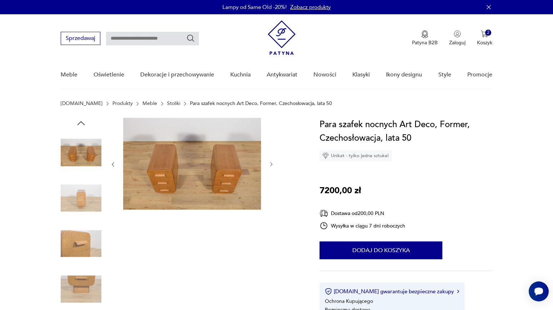
click at [79, 121] on icon "button" at bounding box center [81, 123] width 11 height 11
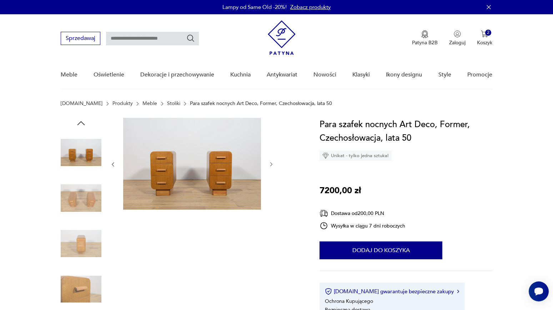
click at [79, 121] on icon "button" at bounding box center [81, 123] width 11 height 11
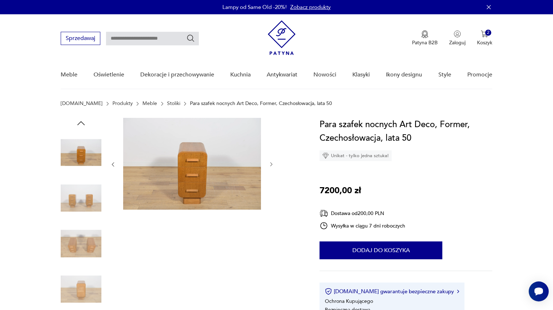
click at [79, 121] on icon "button" at bounding box center [81, 123] width 11 height 11
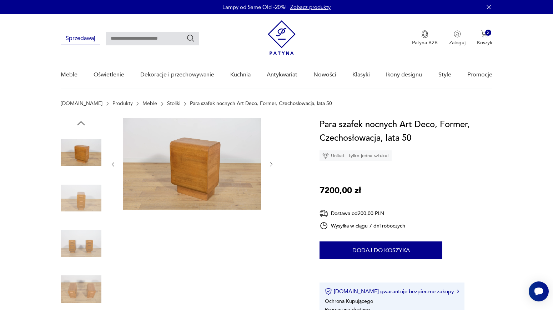
click at [79, 121] on icon "button" at bounding box center [81, 123] width 11 height 11
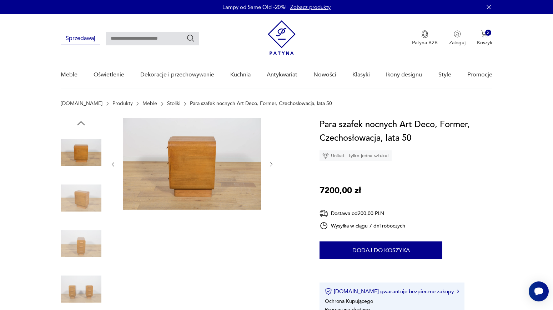
click at [79, 121] on icon "button" at bounding box center [81, 123] width 11 height 11
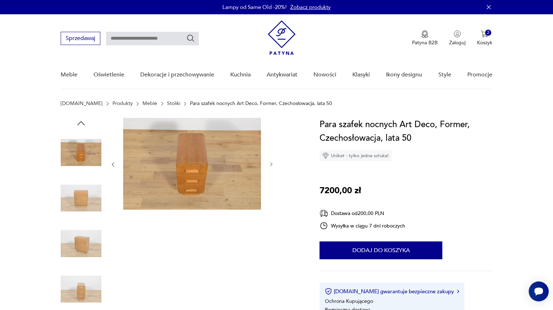
click at [79, 121] on icon "button" at bounding box center [81, 123] width 11 height 11
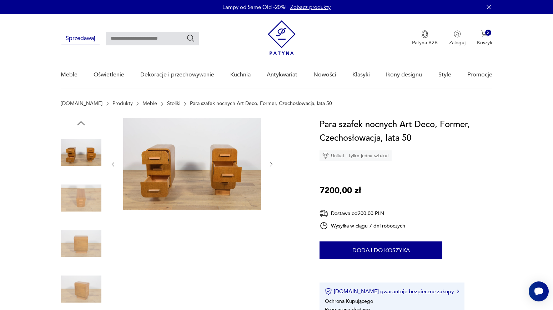
click at [79, 121] on icon "button" at bounding box center [81, 123] width 11 height 11
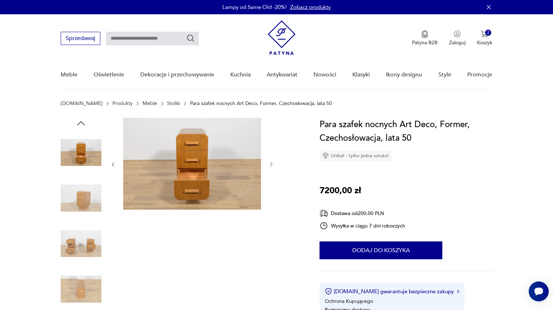
click at [79, 121] on icon "button" at bounding box center [81, 123] width 11 height 11
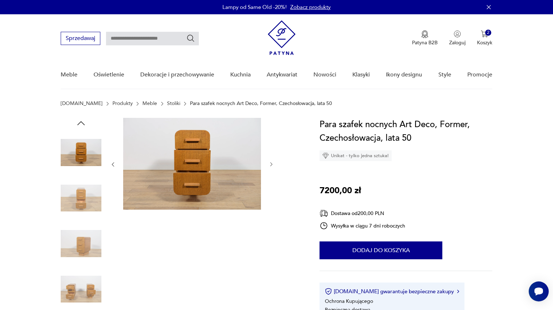
click at [79, 121] on icon "button" at bounding box center [81, 123] width 11 height 11
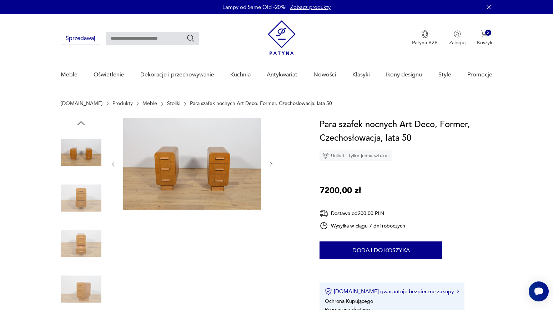
click at [79, 121] on icon "button" at bounding box center [81, 123] width 11 height 11
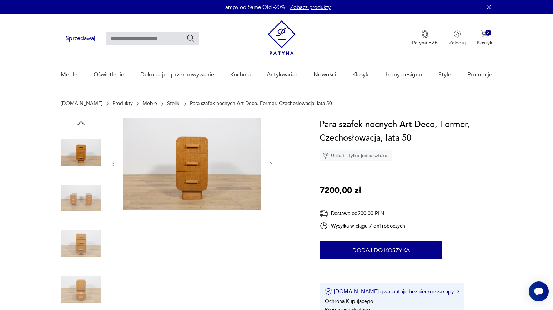
click at [83, 202] on img at bounding box center [81, 198] width 41 height 41
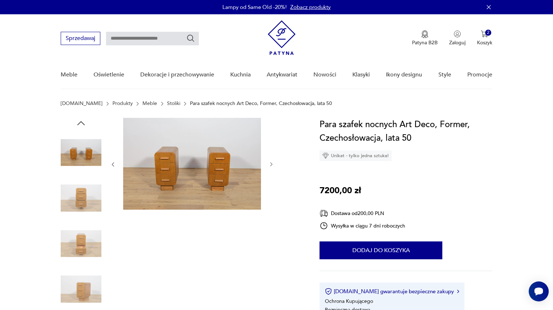
click at [250, 181] on img at bounding box center [192, 164] width 138 height 92
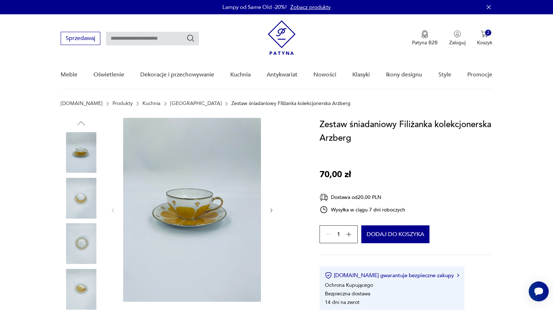
click at [271, 209] on icon "button" at bounding box center [271, 210] width 2 height 4
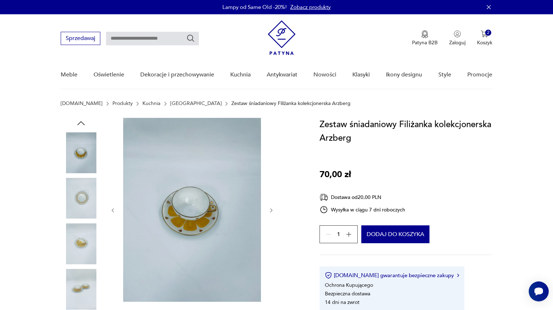
click at [271, 209] on icon "button" at bounding box center [271, 210] width 2 height 4
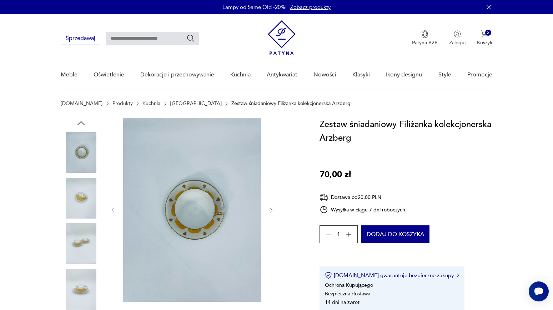
click at [271, 209] on icon "button" at bounding box center [271, 210] width 2 height 4
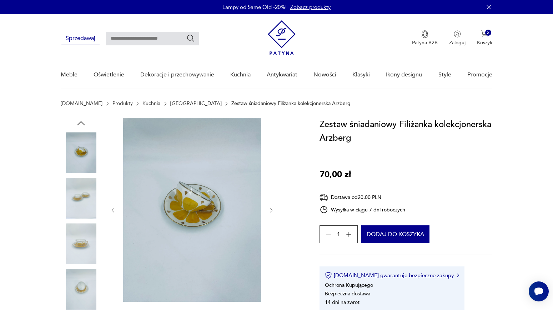
click at [271, 209] on icon "button" at bounding box center [271, 210] width 2 height 4
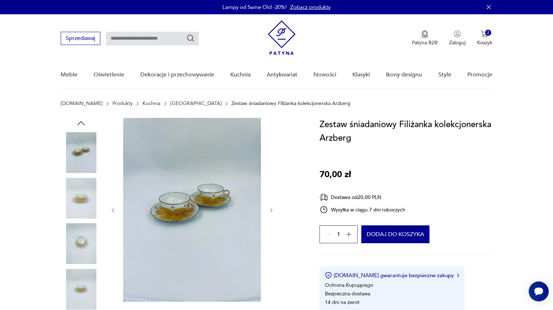
click at [271, 209] on icon "button" at bounding box center [271, 210] width 2 height 4
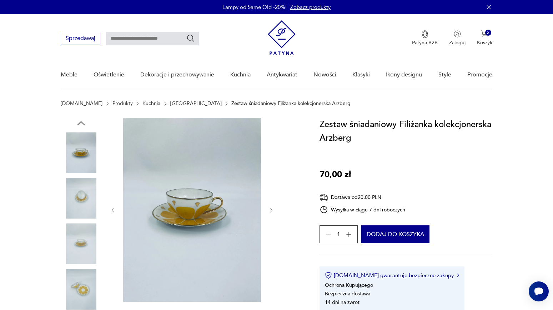
click at [271, 209] on icon "button" at bounding box center [271, 210] width 2 height 4
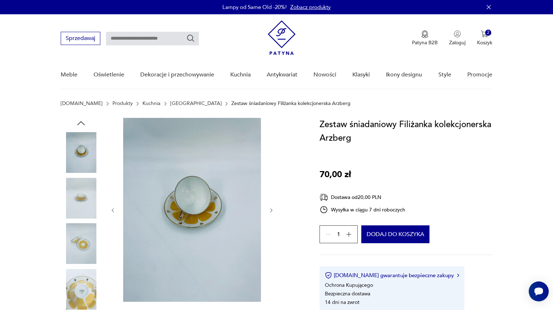
click at [271, 209] on icon "button" at bounding box center [271, 210] width 2 height 4
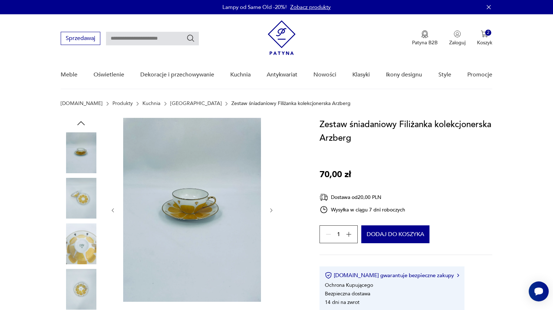
click at [271, 209] on icon "button" at bounding box center [271, 210] width 2 height 4
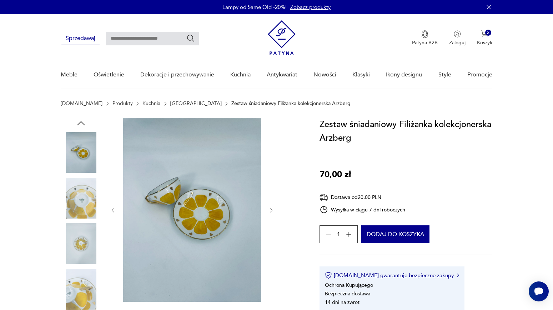
click at [271, 209] on icon "button" at bounding box center [271, 210] width 2 height 4
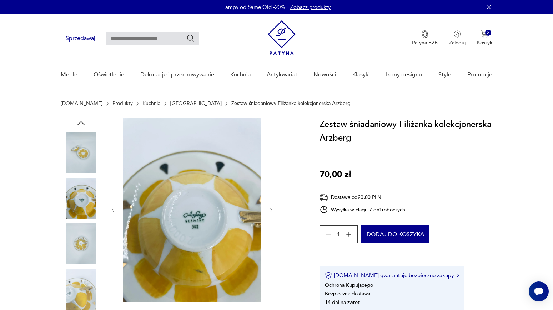
click at [271, 209] on icon "button" at bounding box center [271, 210] width 2 height 4
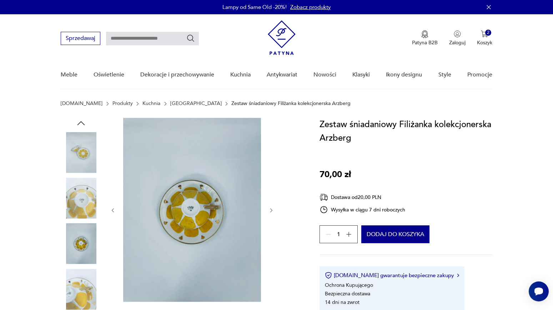
click at [271, 209] on icon "button" at bounding box center [271, 210] width 2 height 4
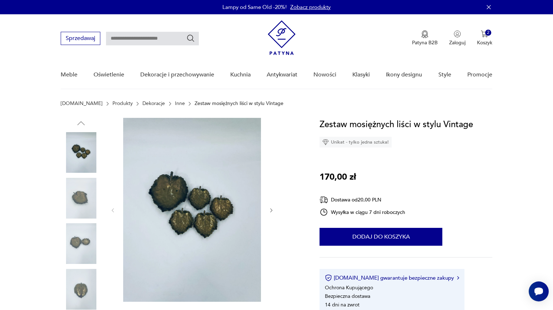
click at [270, 210] on icon "button" at bounding box center [271, 210] width 6 height 6
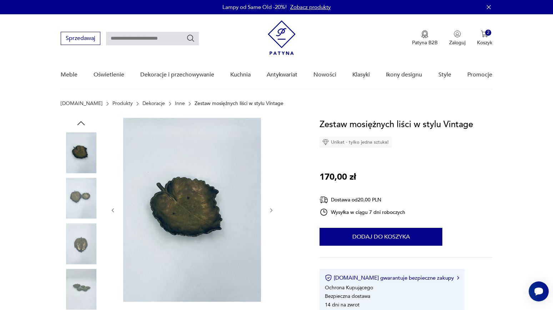
click at [270, 210] on icon "button" at bounding box center [271, 210] width 6 height 6
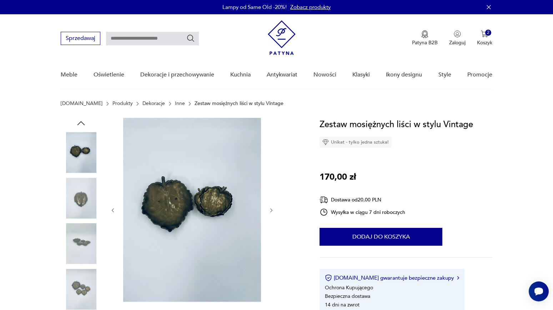
click at [270, 210] on icon "button" at bounding box center [271, 210] width 6 height 6
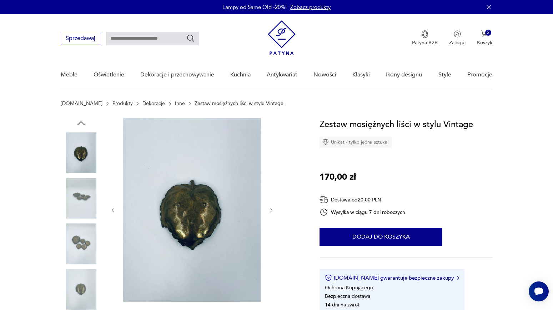
click at [270, 210] on icon "button" at bounding box center [271, 210] width 6 height 6
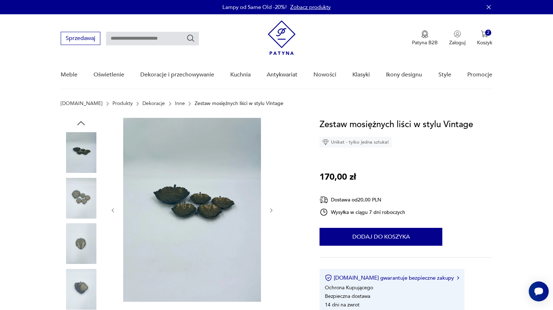
click at [270, 210] on icon "button" at bounding box center [271, 210] width 6 height 6
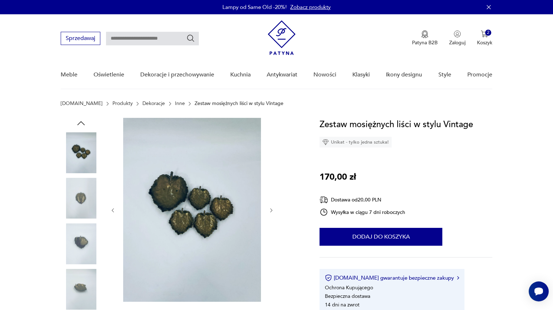
click at [270, 210] on icon "button" at bounding box center [271, 210] width 6 height 6
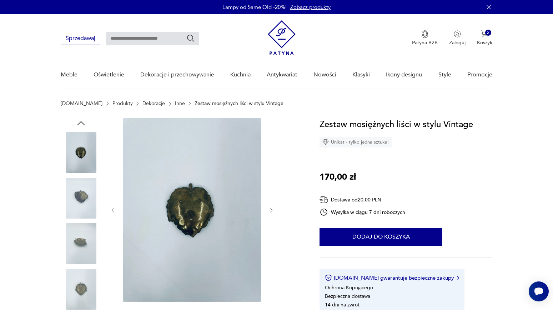
click at [270, 210] on icon "button" at bounding box center [271, 210] width 6 height 6
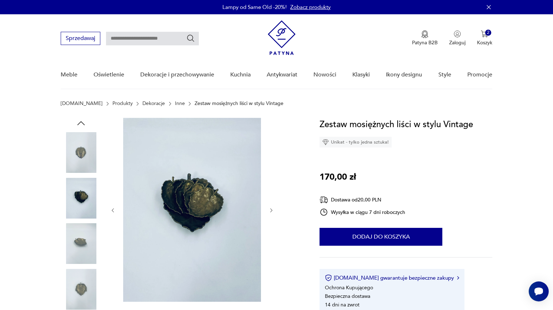
click at [270, 210] on icon "button" at bounding box center [271, 210] width 6 height 6
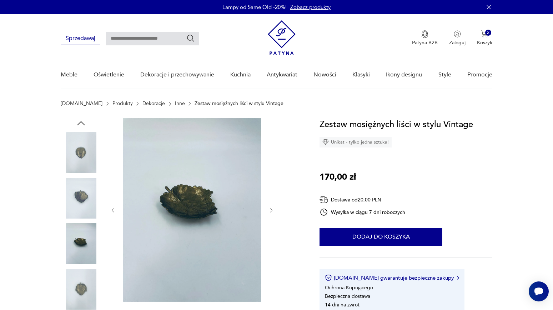
click at [270, 210] on icon "button" at bounding box center [271, 210] width 6 height 6
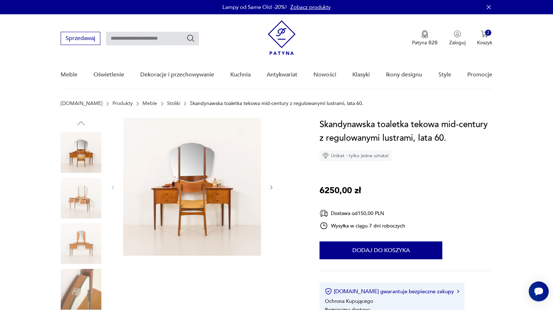
click at [272, 186] on icon "button" at bounding box center [271, 187] width 6 height 6
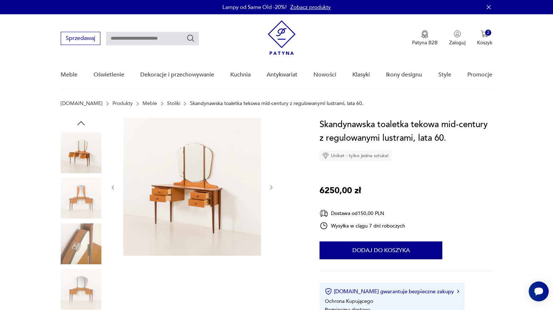
click at [272, 186] on icon "button" at bounding box center [271, 187] width 6 height 6
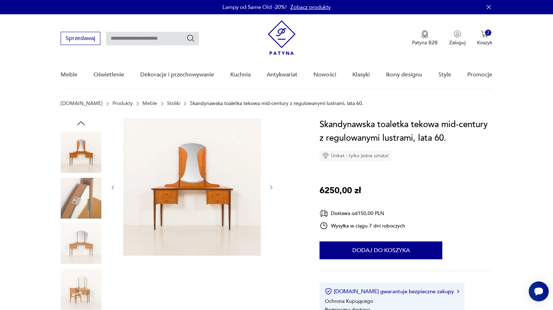
click at [272, 186] on icon "button" at bounding box center [271, 187] width 6 height 6
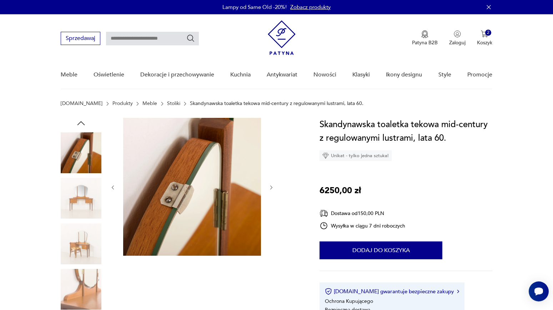
click at [272, 186] on icon "button" at bounding box center [271, 187] width 6 height 6
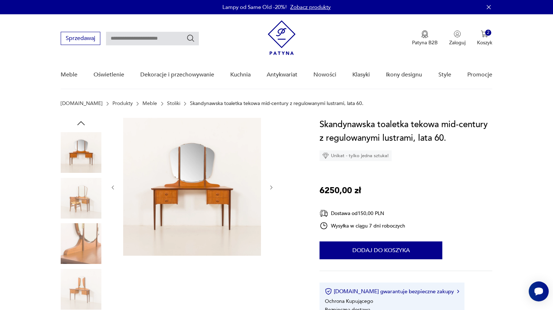
click at [272, 186] on icon "button" at bounding box center [271, 187] width 6 height 6
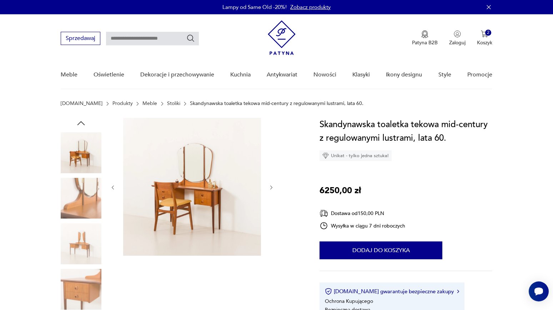
click at [272, 186] on icon "button" at bounding box center [271, 187] width 6 height 6
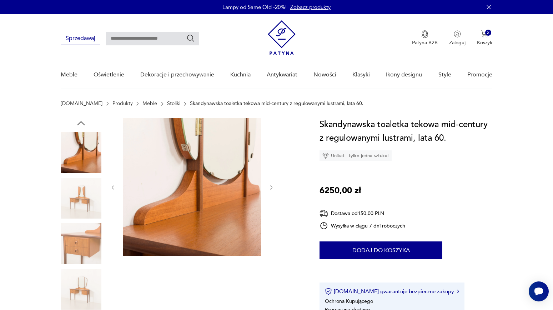
click at [272, 186] on icon "button" at bounding box center [271, 187] width 6 height 6
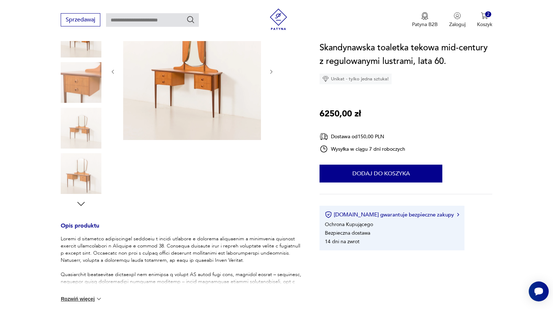
scroll to position [231, 0]
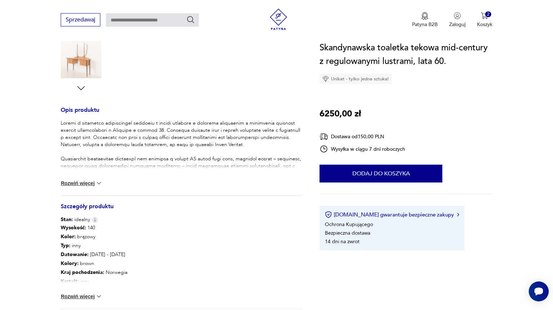
click at [76, 297] on button "Rozwiń więcej" at bounding box center [81, 296] width 41 height 7
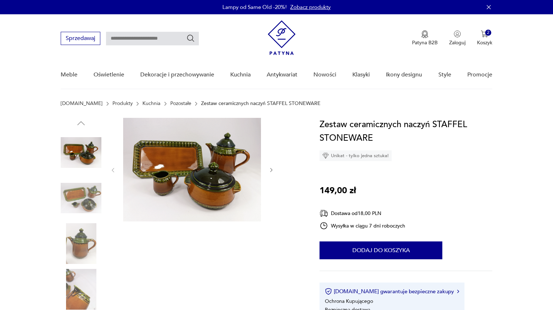
click at [270, 169] on icon "button" at bounding box center [271, 170] width 6 height 6
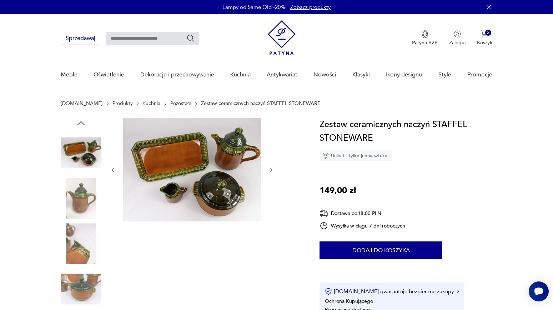
click at [270, 169] on icon "button" at bounding box center [271, 170] width 6 height 6
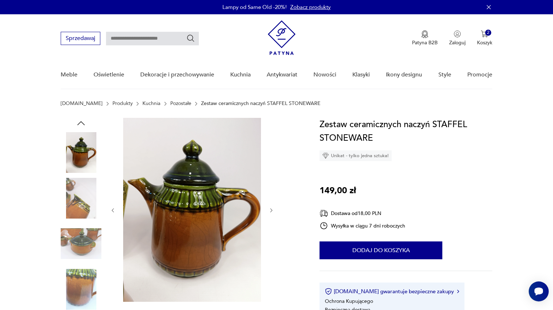
click at [272, 207] on button "button" at bounding box center [271, 210] width 6 height 7
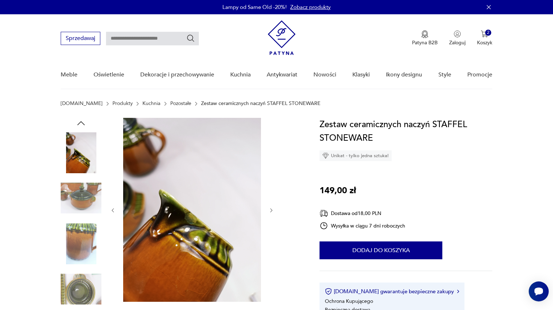
click at [273, 209] on icon "button" at bounding box center [271, 210] width 6 height 6
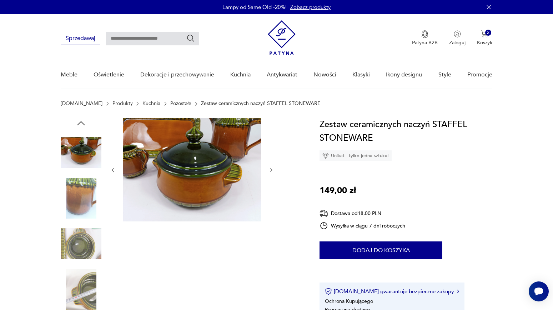
click at [272, 172] on icon "button" at bounding box center [271, 170] width 6 height 6
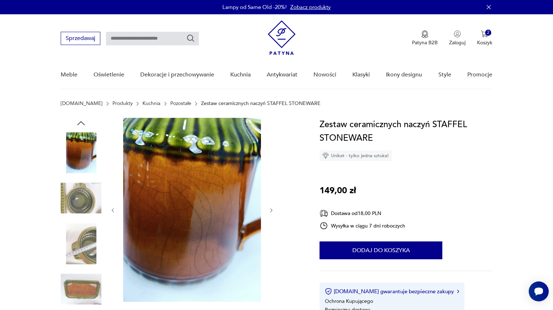
click at [269, 210] on icon "button" at bounding box center [271, 210] width 6 height 6
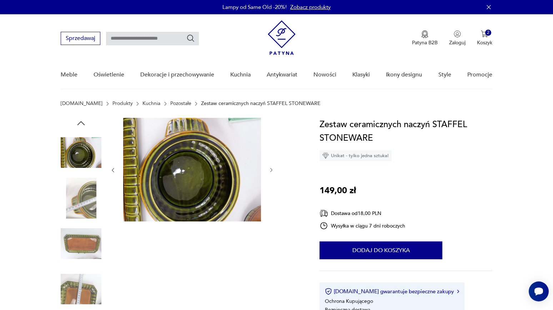
click at [270, 168] on icon "button" at bounding box center [271, 170] width 6 height 6
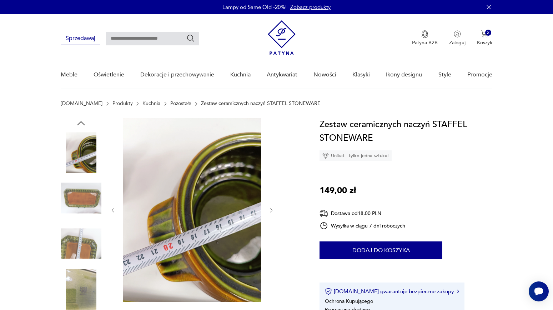
click at [270, 211] on icon "button" at bounding box center [271, 210] width 6 height 6
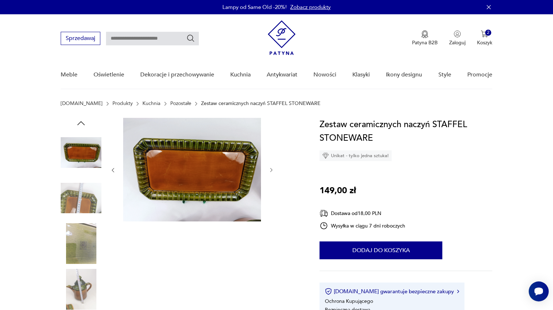
click at [274, 172] on icon "button" at bounding box center [271, 170] width 6 height 6
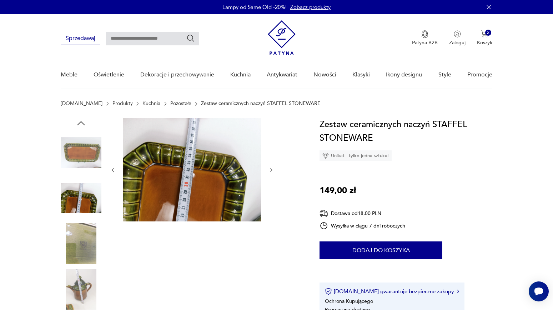
click at [271, 170] on icon "button" at bounding box center [271, 170] width 6 height 6
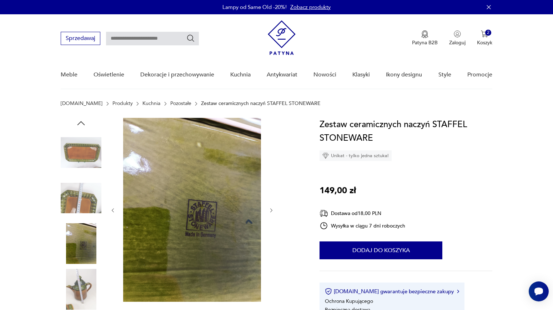
click at [80, 120] on icon "button" at bounding box center [81, 123] width 11 height 11
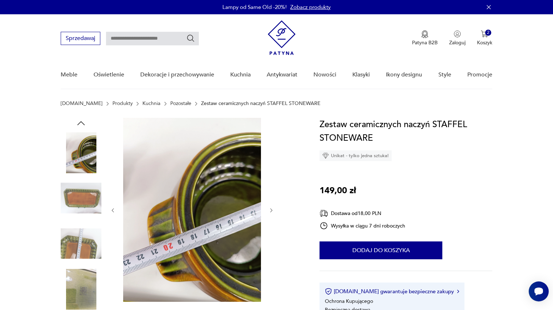
click at [80, 120] on icon "button" at bounding box center [81, 123] width 11 height 11
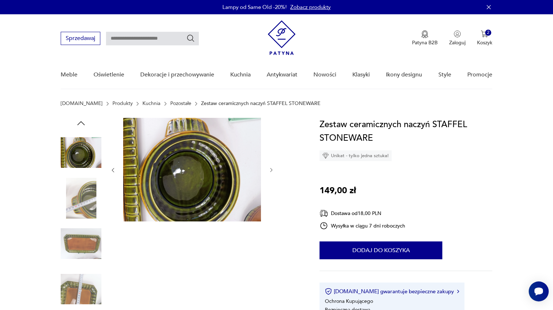
click at [80, 120] on icon "button" at bounding box center [81, 123] width 11 height 11
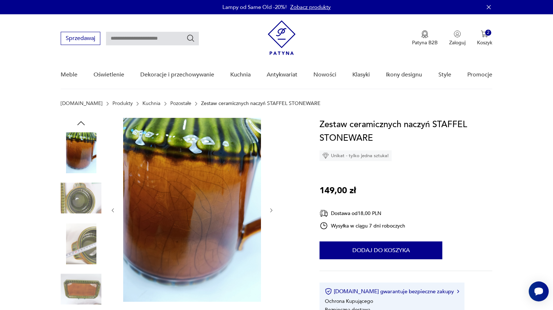
click at [80, 120] on icon "button" at bounding box center [81, 123] width 11 height 11
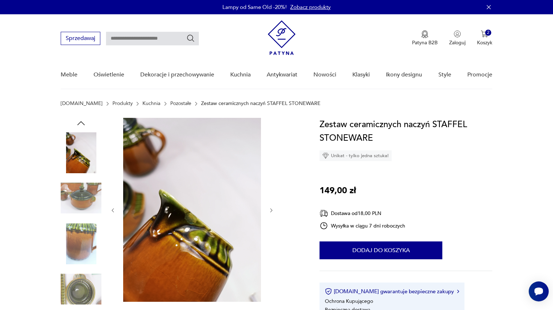
click at [80, 120] on icon "button" at bounding box center [81, 123] width 11 height 11
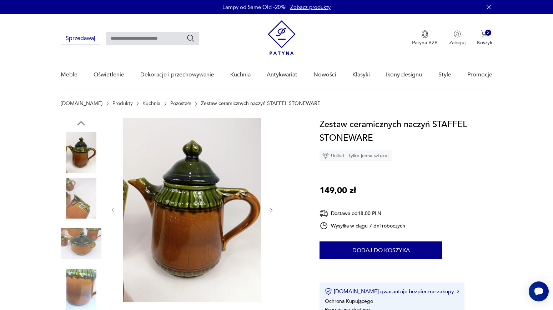
click at [80, 120] on icon "button" at bounding box center [81, 123] width 11 height 11
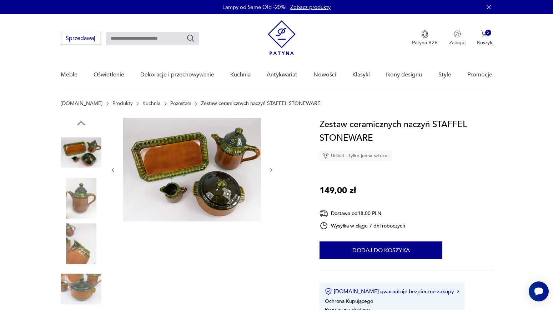
click at [80, 120] on icon "button" at bounding box center [81, 123] width 11 height 11
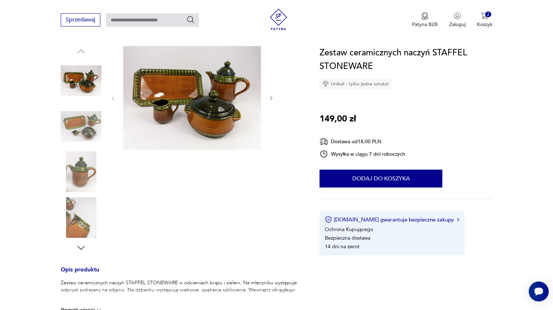
scroll to position [77, 0]
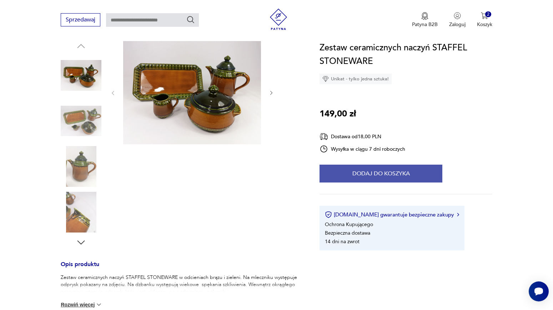
click at [340, 166] on button "Dodaj do koszyka" at bounding box center [380, 173] width 123 height 18
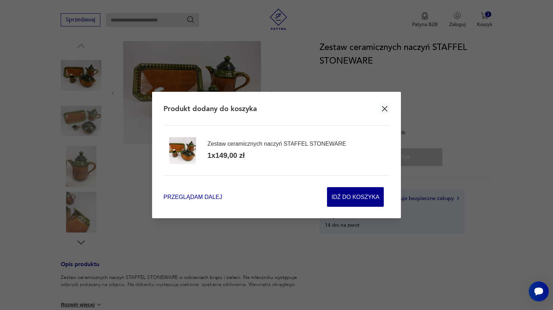
click at [205, 196] on span "Przeglądam dalej" at bounding box center [192, 197] width 59 height 8
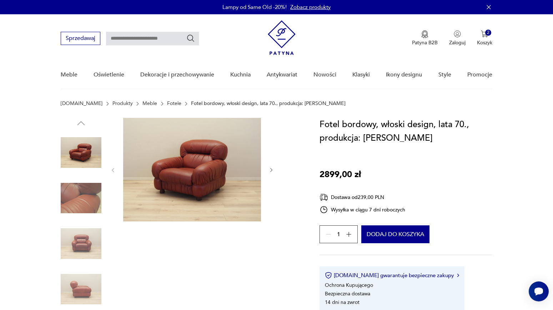
click at [271, 171] on icon "button" at bounding box center [271, 170] width 2 height 4
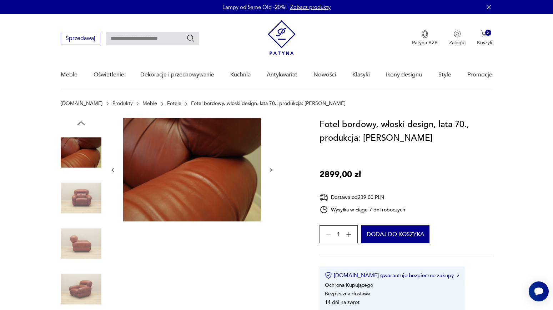
click at [271, 171] on icon "button" at bounding box center [271, 170] width 2 height 4
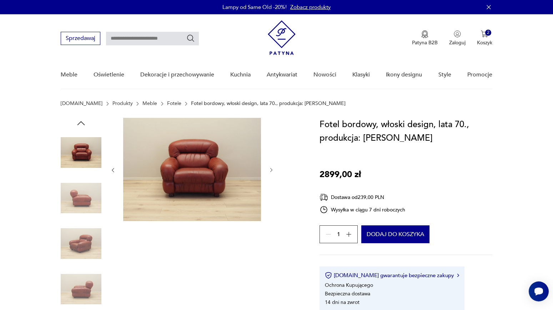
click at [271, 171] on icon "button" at bounding box center [271, 170] width 2 height 4
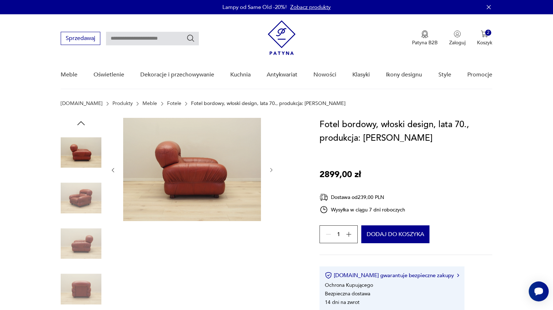
click at [271, 171] on icon "button" at bounding box center [271, 170] width 2 height 4
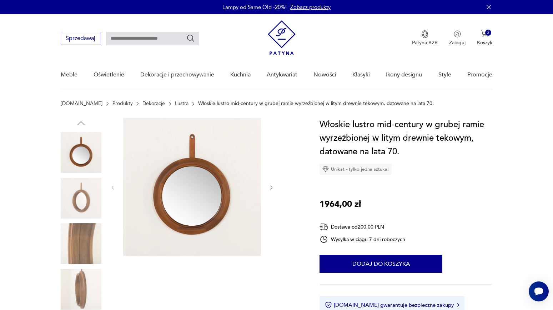
click at [271, 188] on icon "button" at bounding box center [271, 187] width 6 height 6
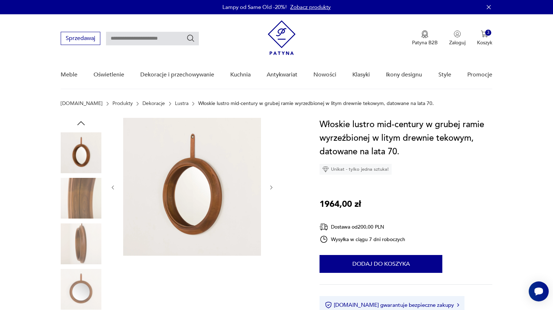
click at [271, 188] on icon "button" at bounding box center [271, 187] width 6 height 6
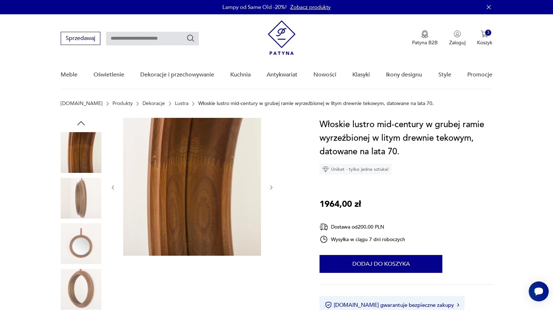
click at [271, 188] on icon "button" at bounding box center [271, 187] width 6 height 6
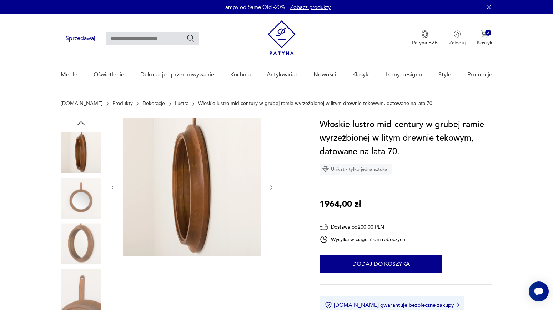
click at [271, 188] on icon "button" at bounding box center [271, 187] width 6 height 6
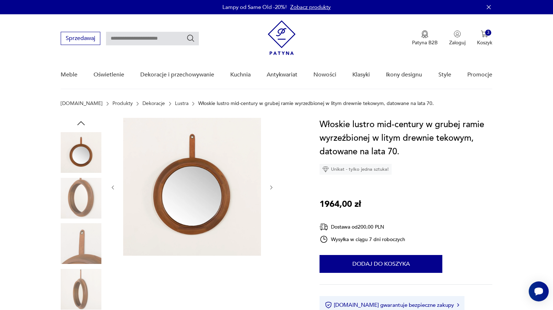
click at [271, 188] on icon "button" at bounding box center [271, 187] width 6 height 6
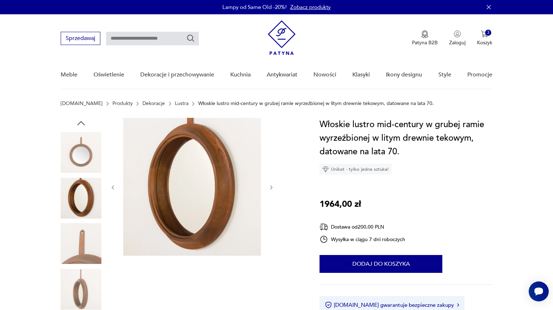
click at [271, 188] on icon "button" at bounding box center [271, 187] width 6 height 6
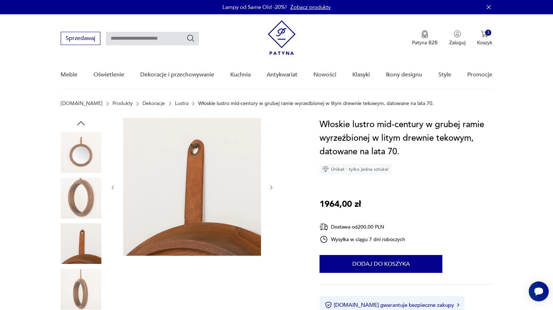
click at [271, 188] on icon "button" at bounding box center [271, 187] width 6 height 6
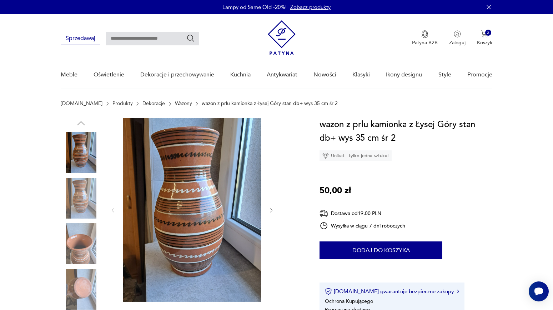
click at [272, 211] on icon "button" at bounding box center [271, 210] width 2 height 4
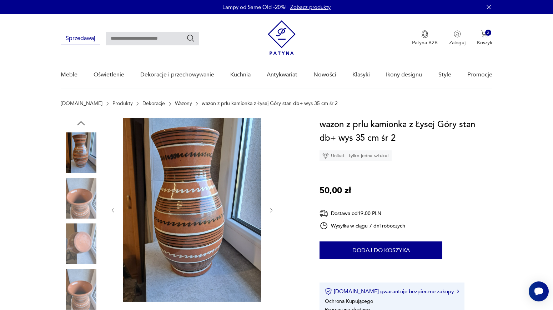
click at [272, 211] on icon "button" at bounding box center [271, 210] width 2 height 4
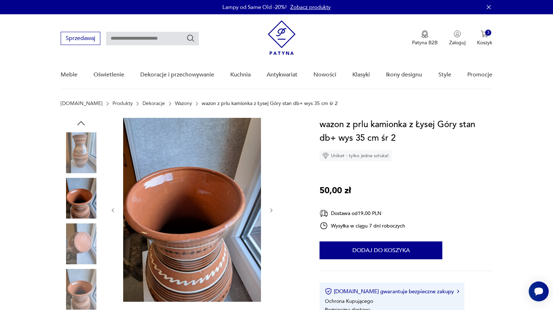
click at [272, 211] on icon "button" at bounding box center [271, 210] width 2 height 4
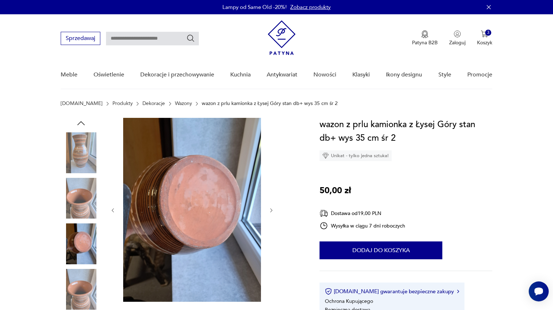
click at [272, 211] on icon "button" at bounding box center [271, 210] width 2 height 4
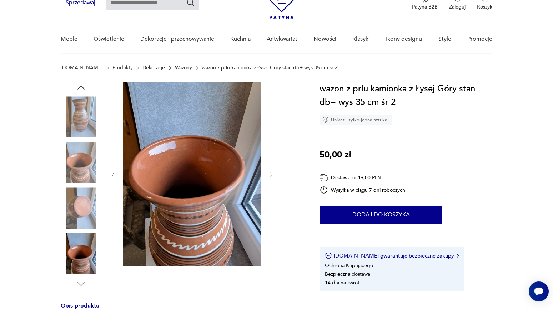
scroll to position [39, 0]
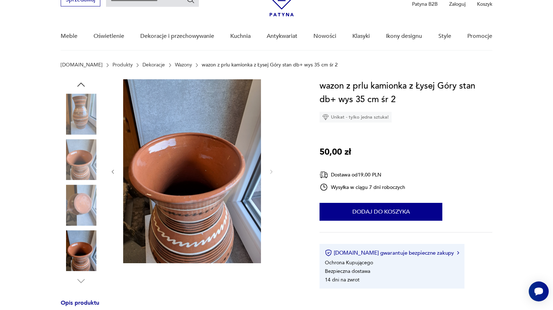
click at [91, 113] on img at bounding box center [81, 113] width 41 height 41
